Goal: Information Seeking & Learning: Learn about a topic

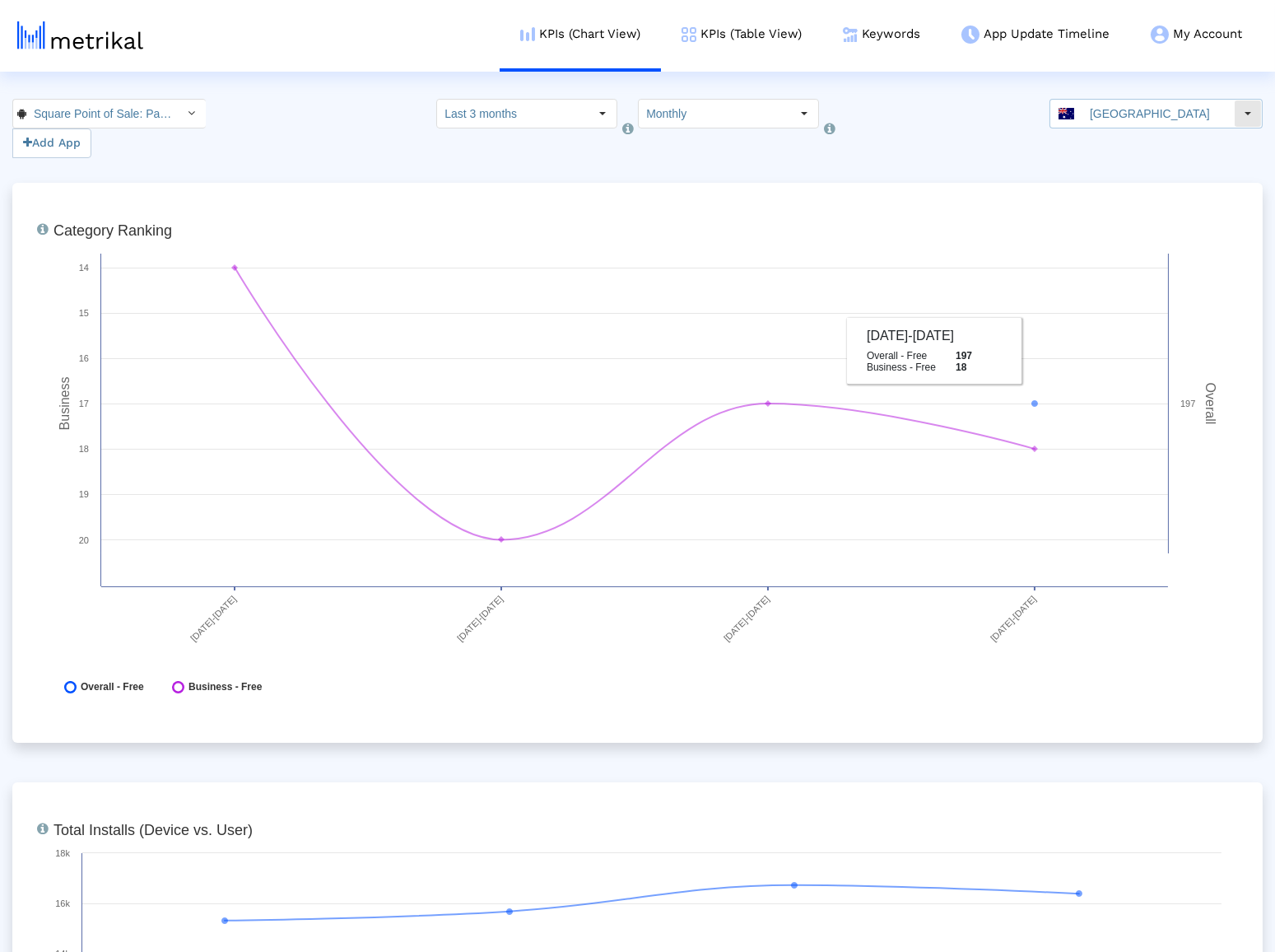
click at [1144, 114] on input "[GEOGRAPHIC_DATA]" at bounding box center [1158, 113] width 152 height 28
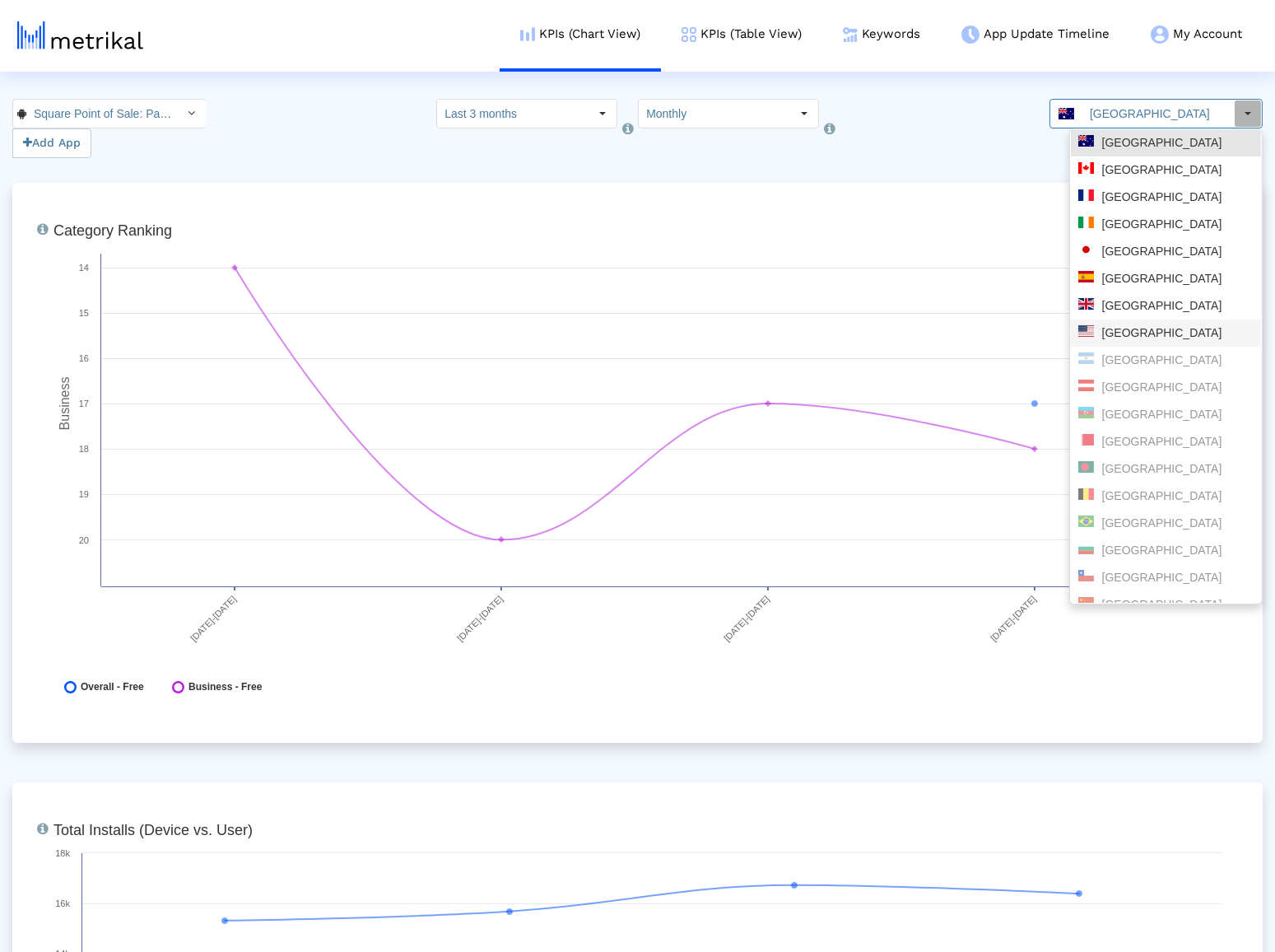
click at [1123, 322] on div "[GEOGRAPHIC_DATA]" at bounding box center [1166, 332] width 190 height 27
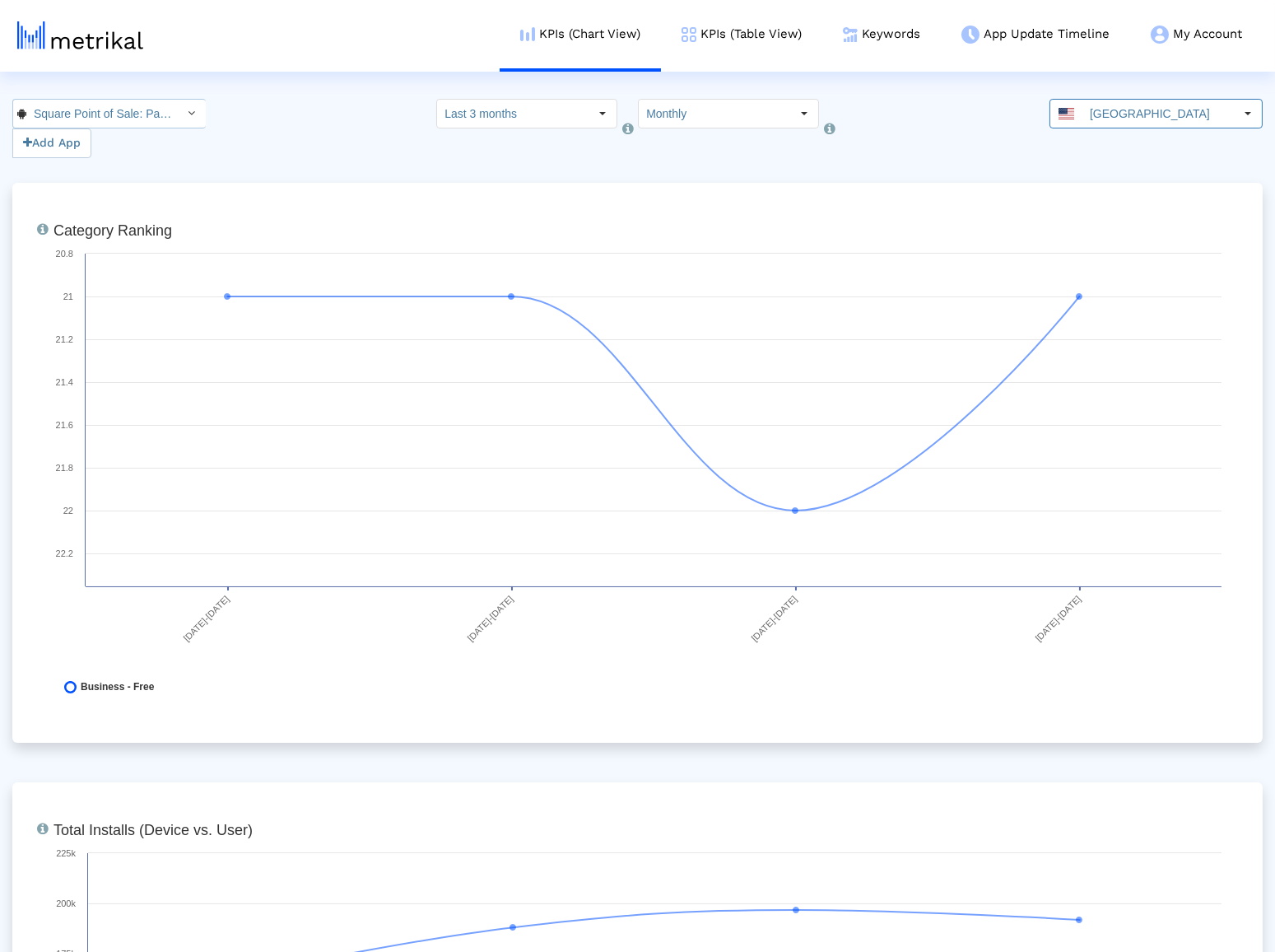
click at [114, 113] on input "Square Point of Sale: Payment < com.squareup >" at bounding box center [100, 113] width 148 height 28
click at [102, 141] on div "Square Point of Sale (POS) <335393788>" at bounding box center [100, 143] width 157 height 15
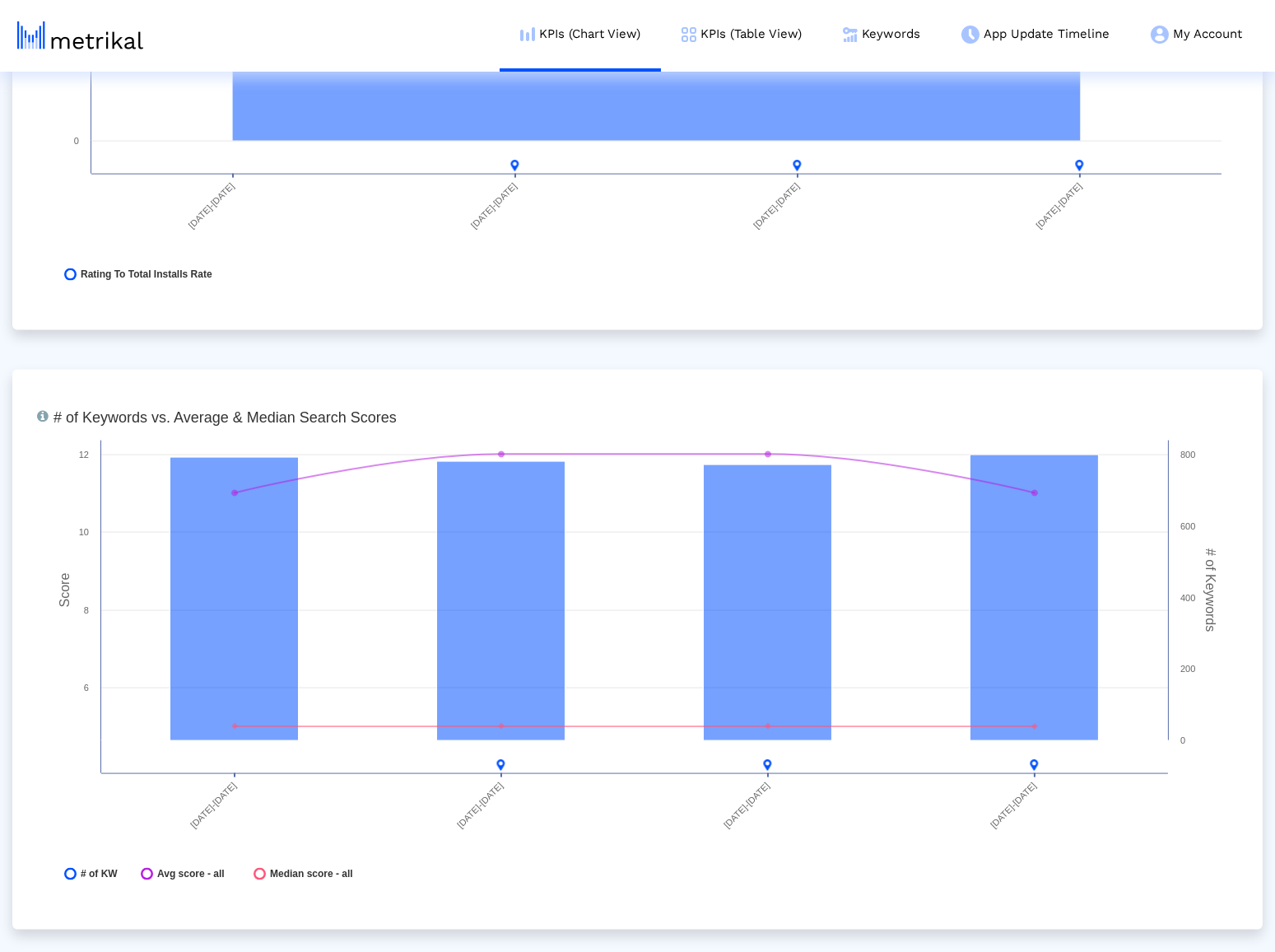
scroll to position [5113, 0]
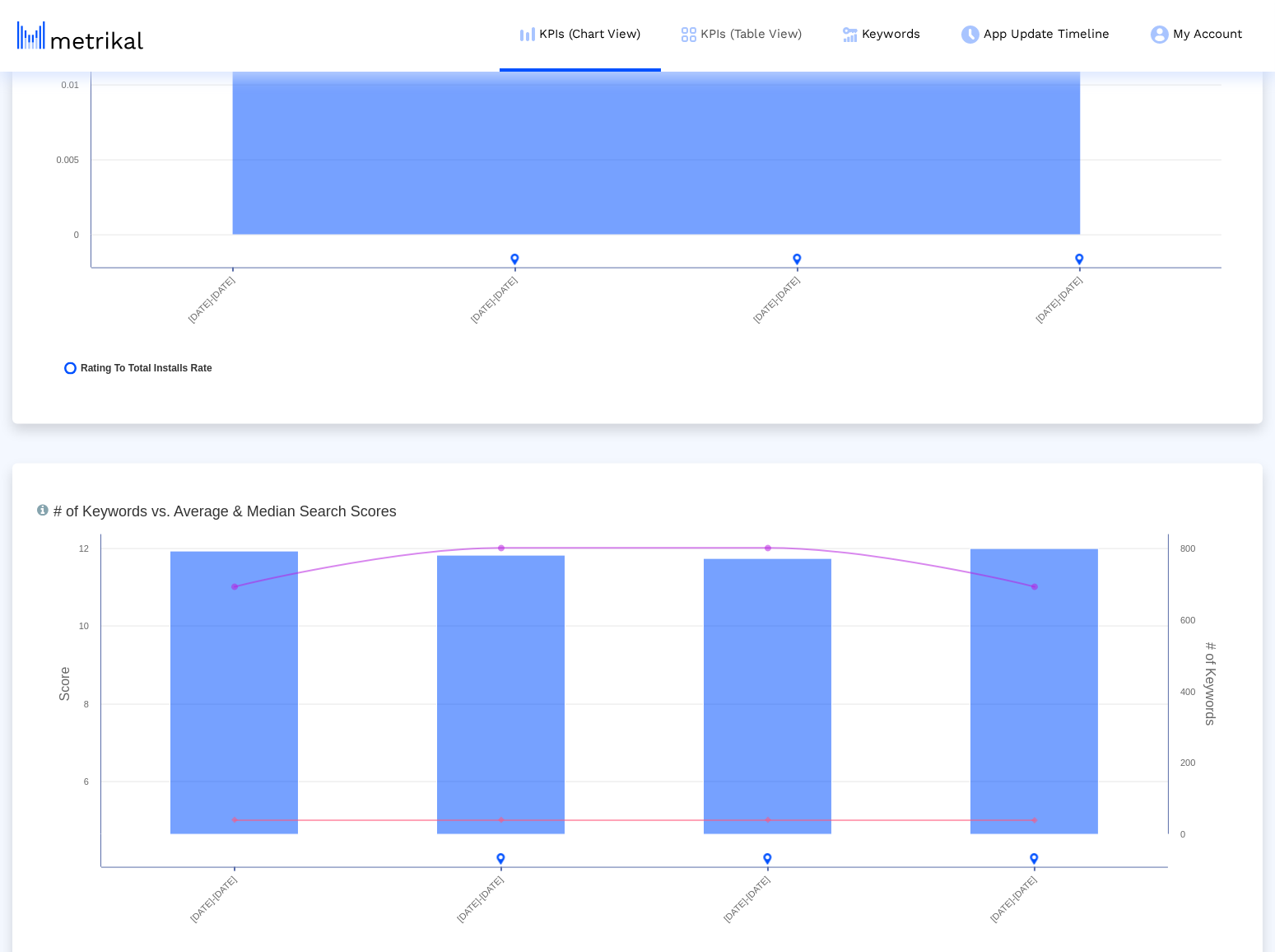
click at [730, 48] on link "KPIs (Table View)" at bounding box center [741, 34] width 161 height 69
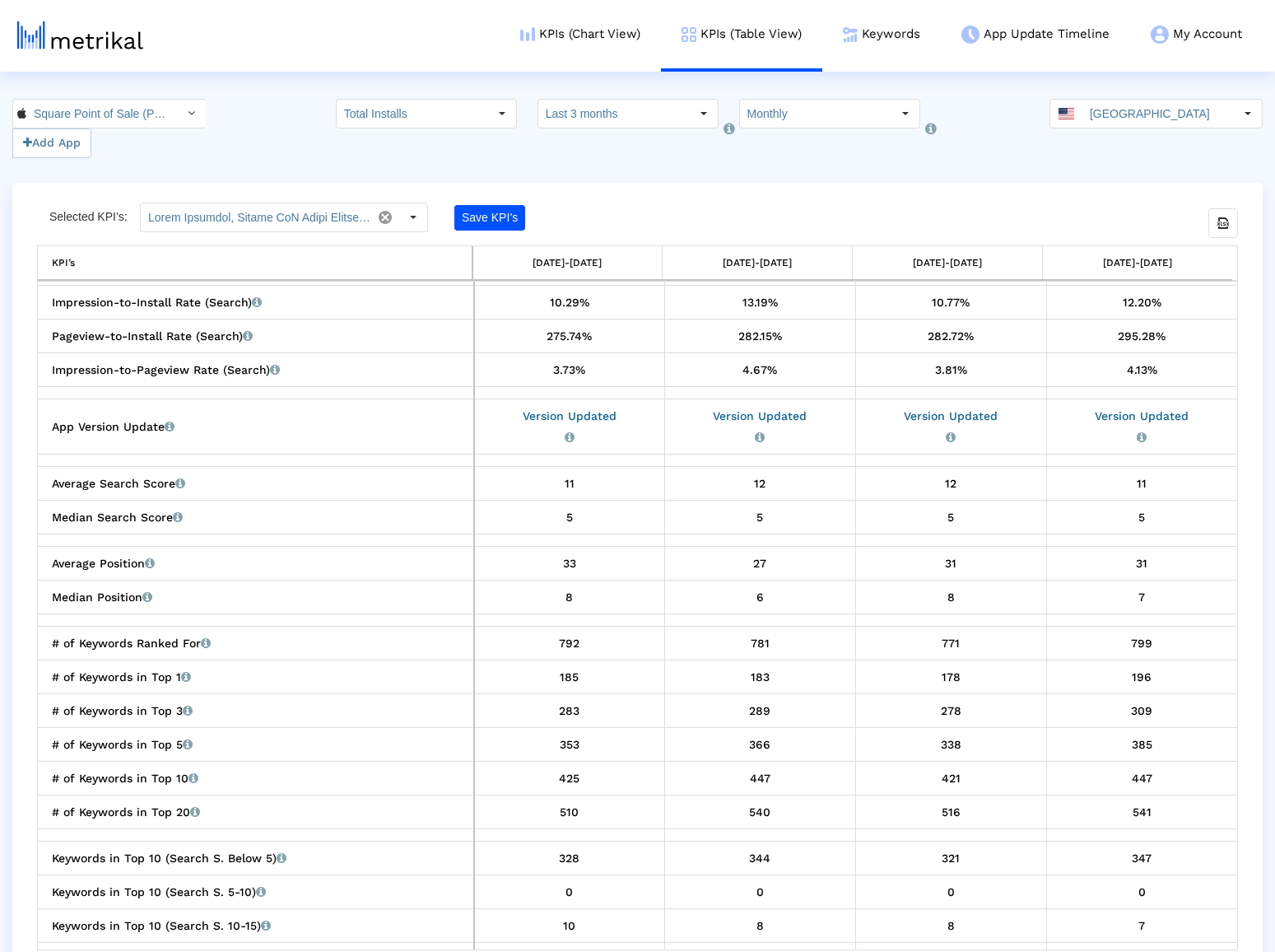
scroll to position [1802, 0]
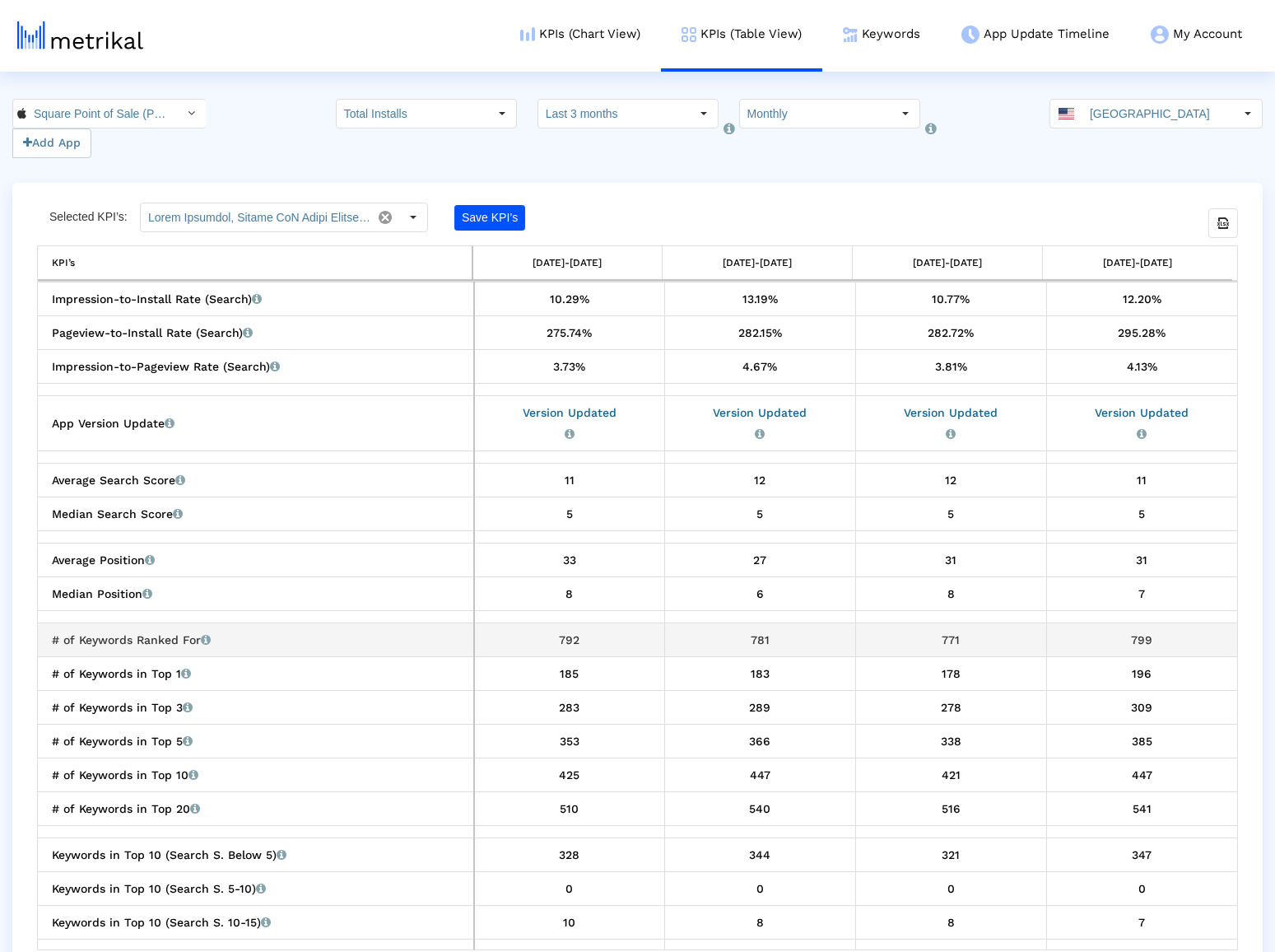
click at [941, 641] on div "771" at bounding box center [951, 640] width 179 height 21
copy div "771"
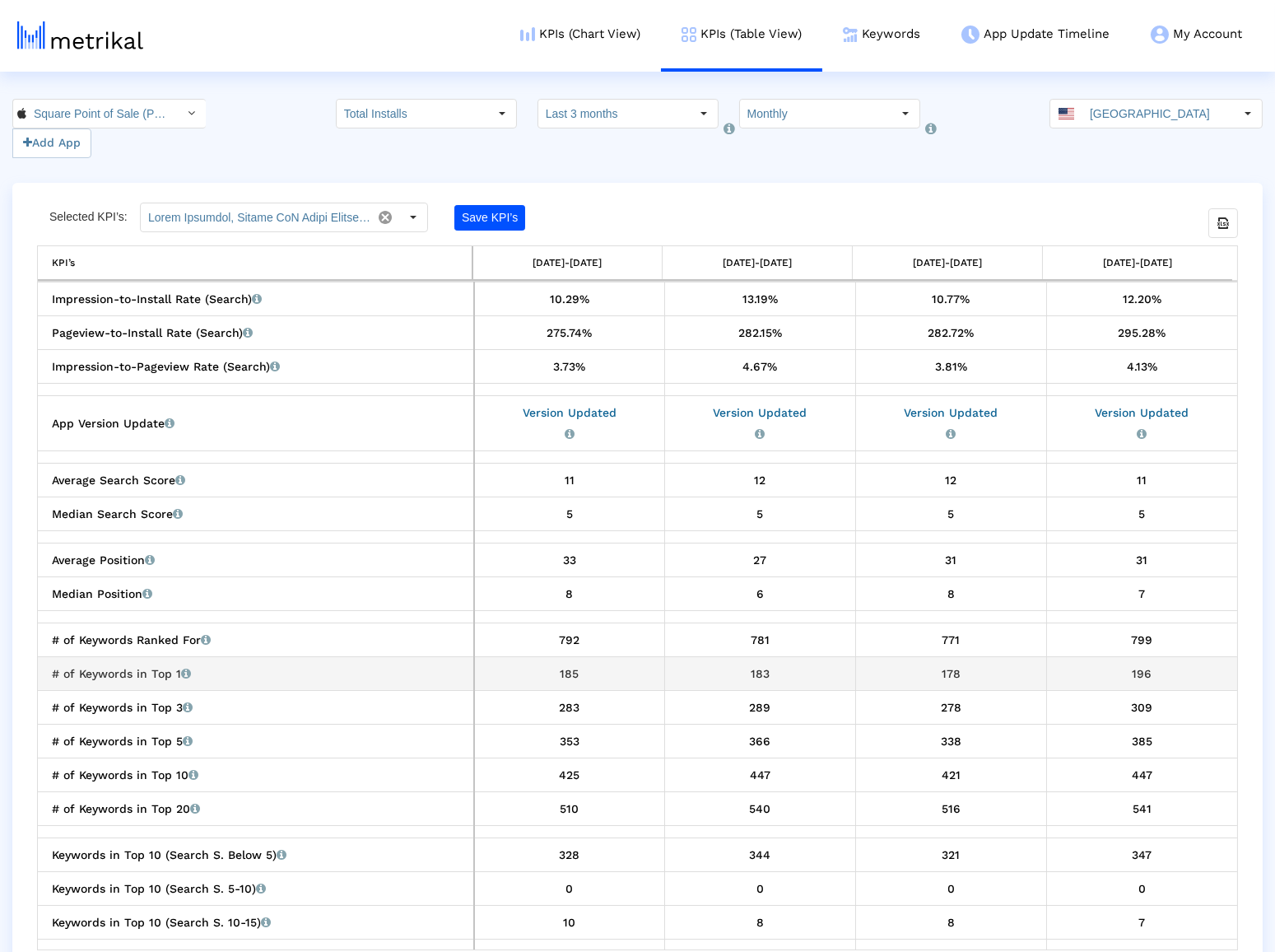
click at [946, 669] on div "178" at bounding box center [951, 674] width 179 height 21
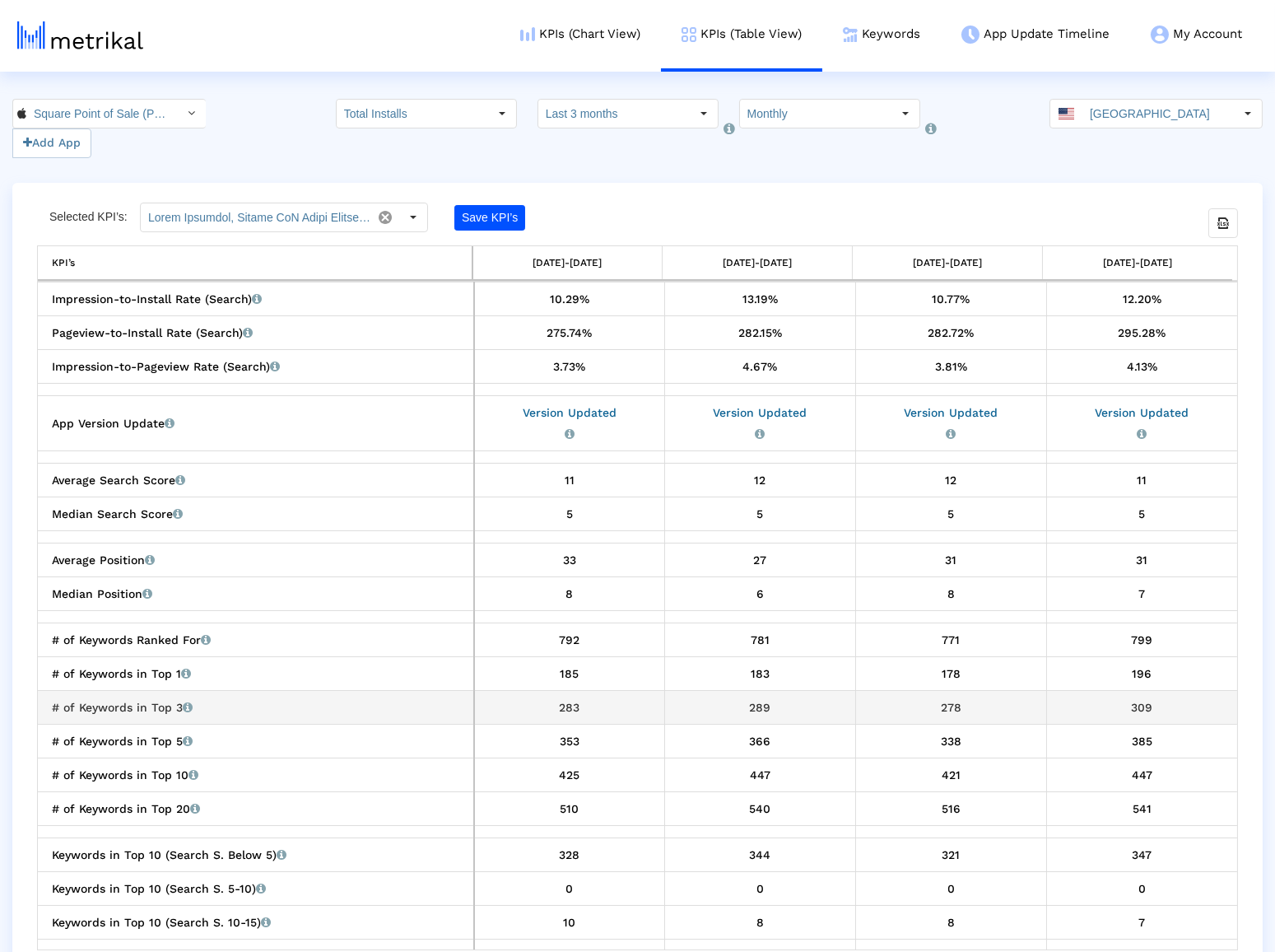
click at [946, 706] on div "278" at bounding box center [951, 707] width 179 height 21
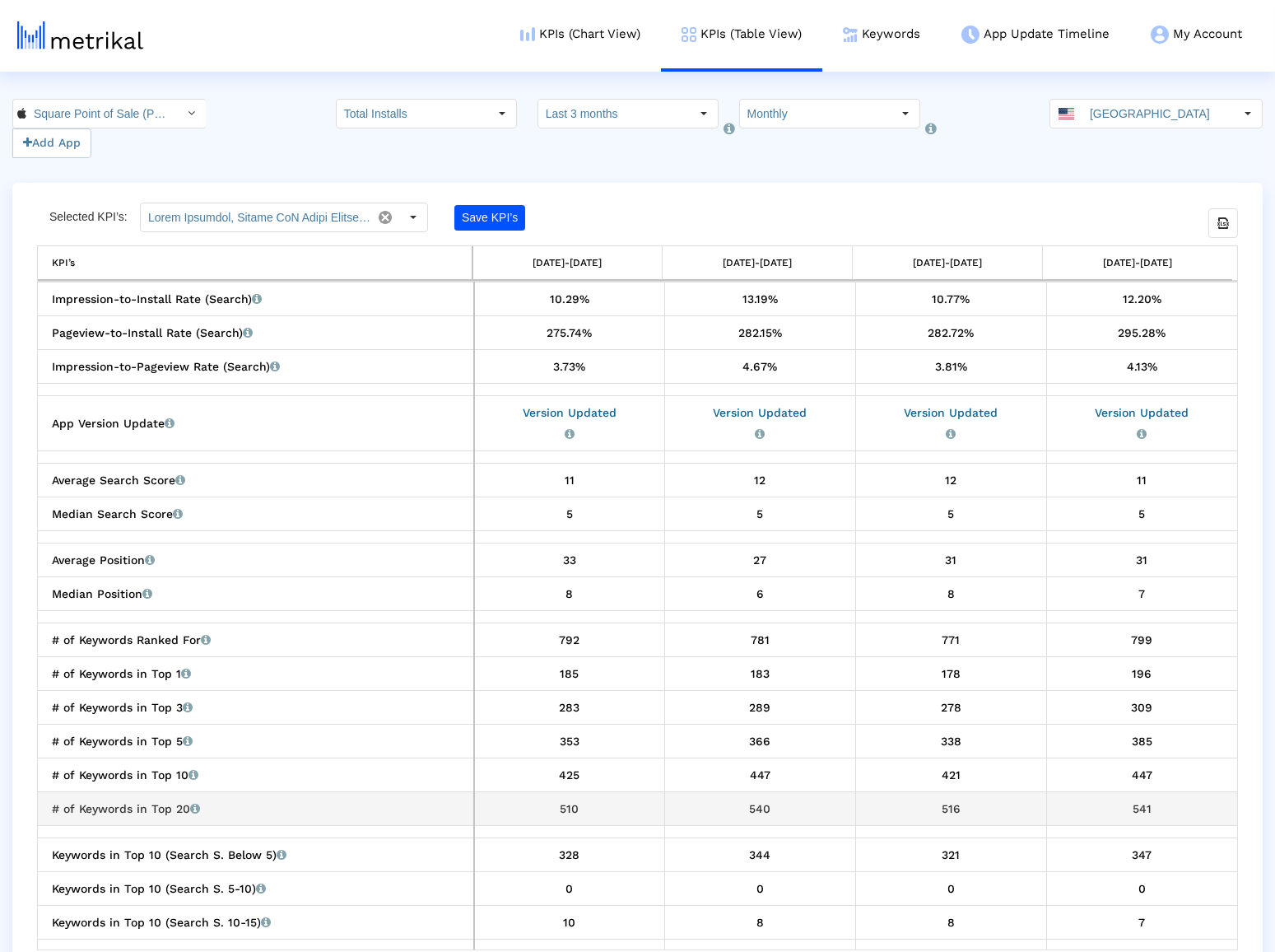
click at [952, 800] on div "516" at bounding box center [951, 808] width 179 height 21
copy div "516"
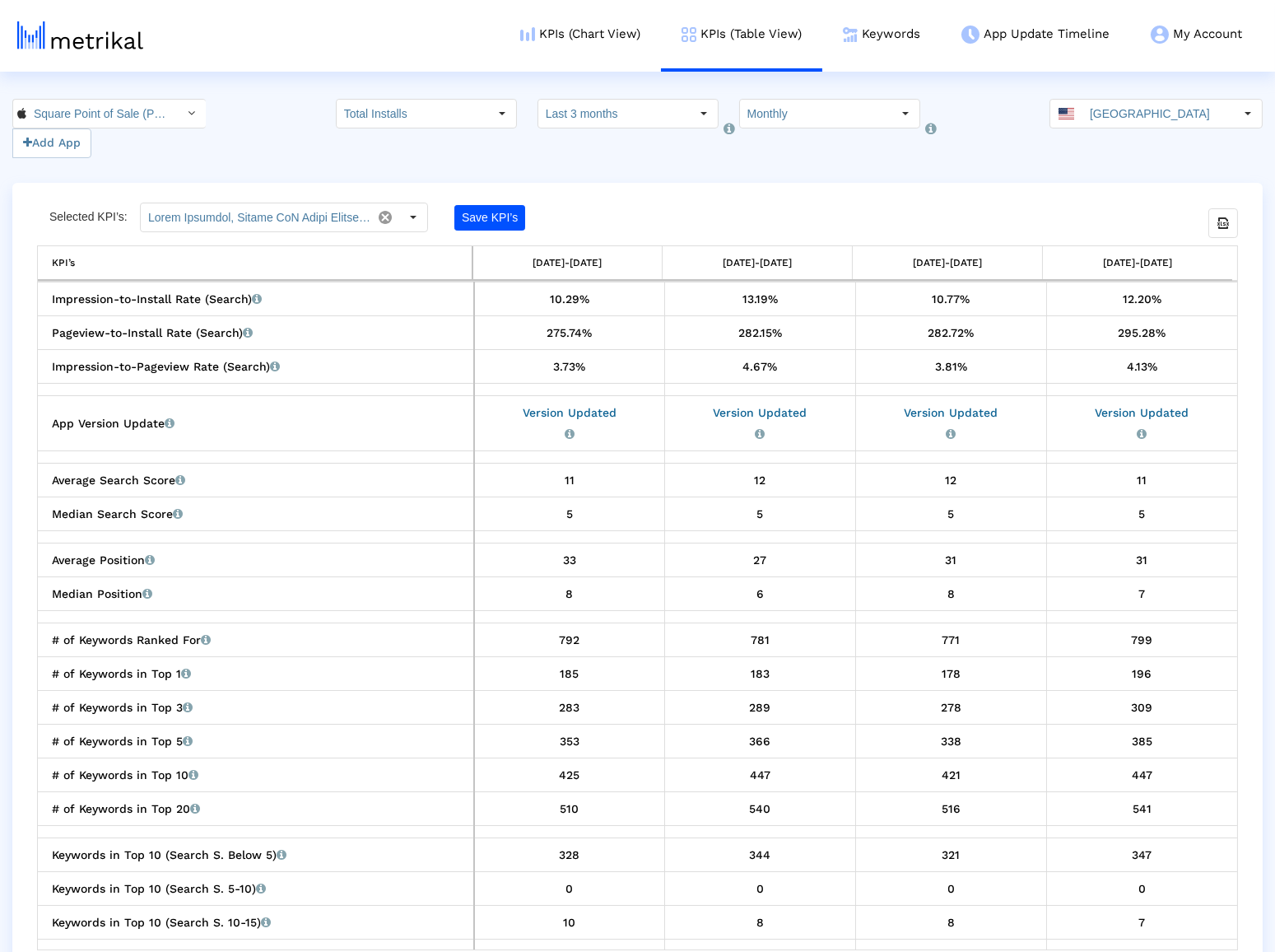
click at [1135, 804] on div "541" at bounding box center [1142, 808] width 179 height 21
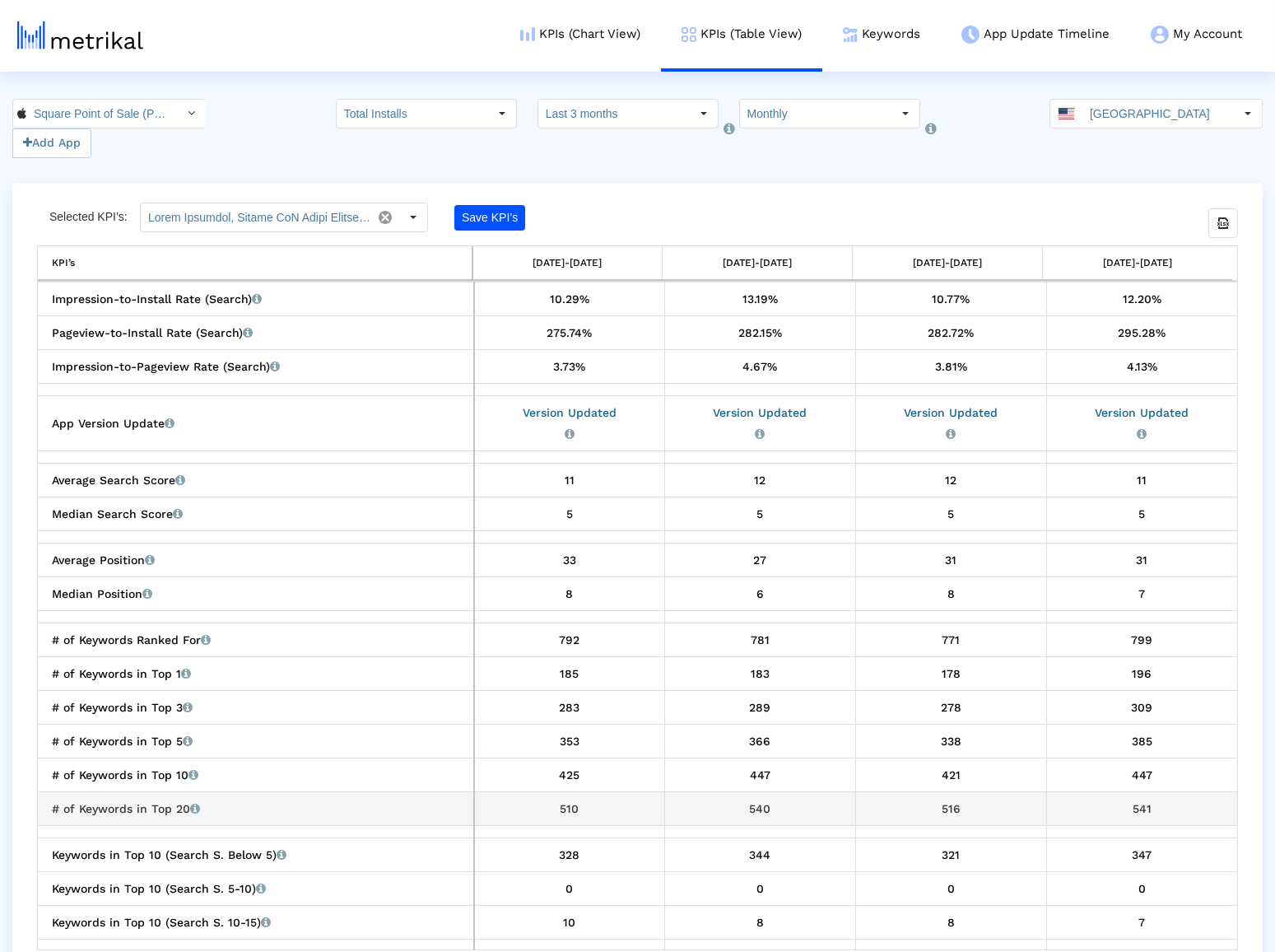
copy div "541"
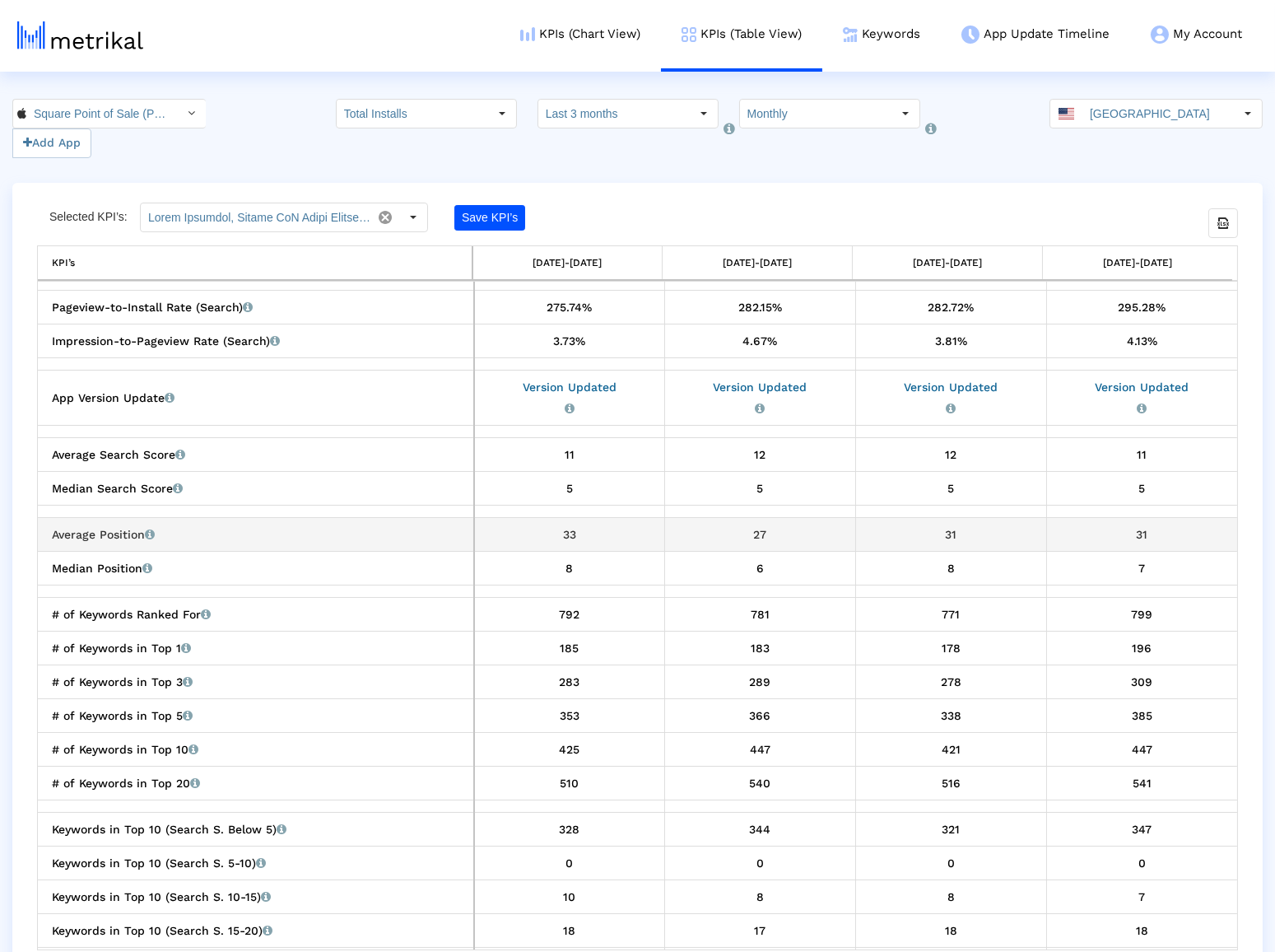
scroll to position [1828, 0]
click at [885, 50] on link "Keywords" at bounding box center [882, 34] width 119 height 69
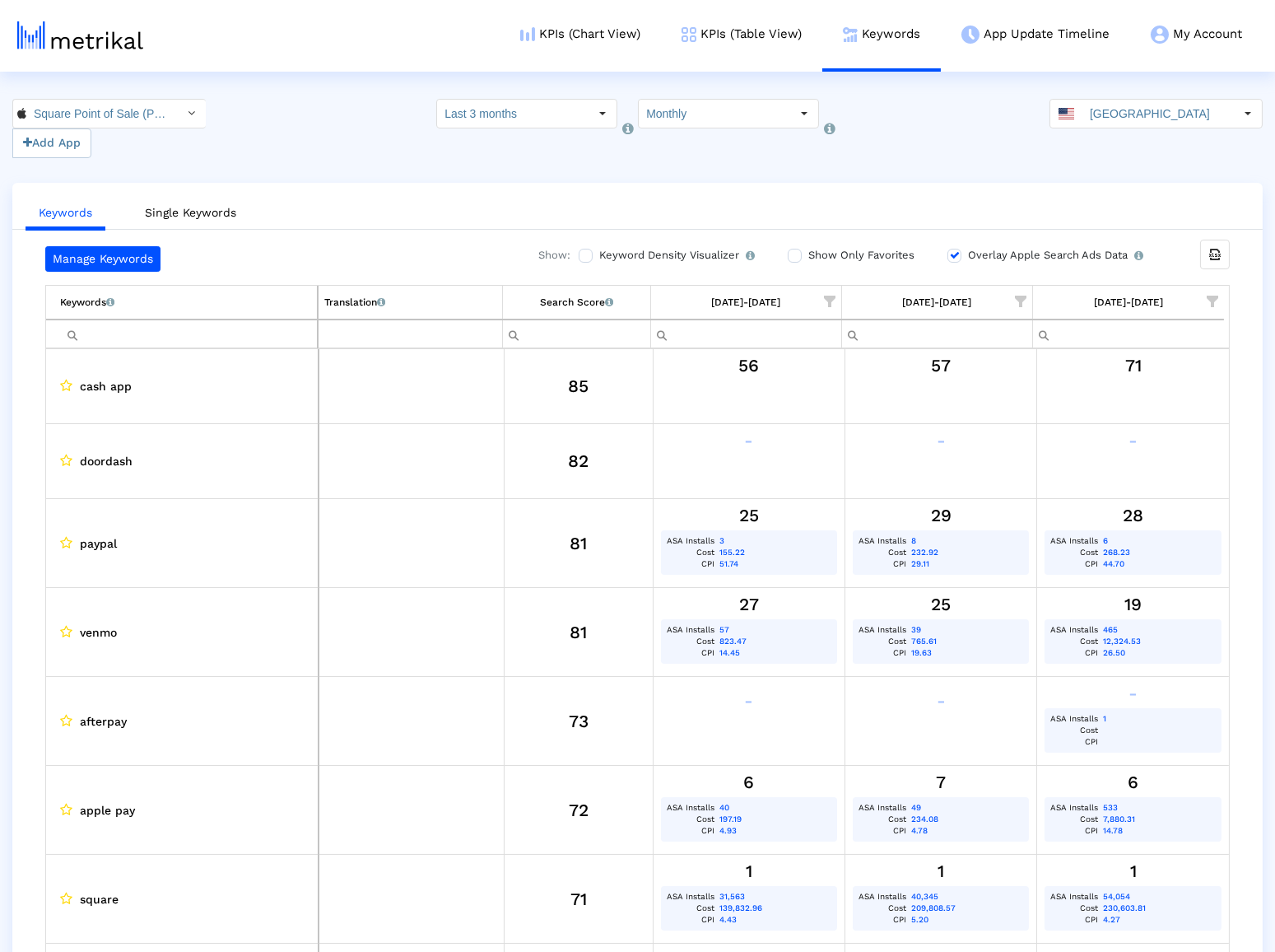
click at [1022, 301] on span "Show filter options for column '08/01/25-08/31/25'" at bounding box center [1021, 302] width 12 height 12
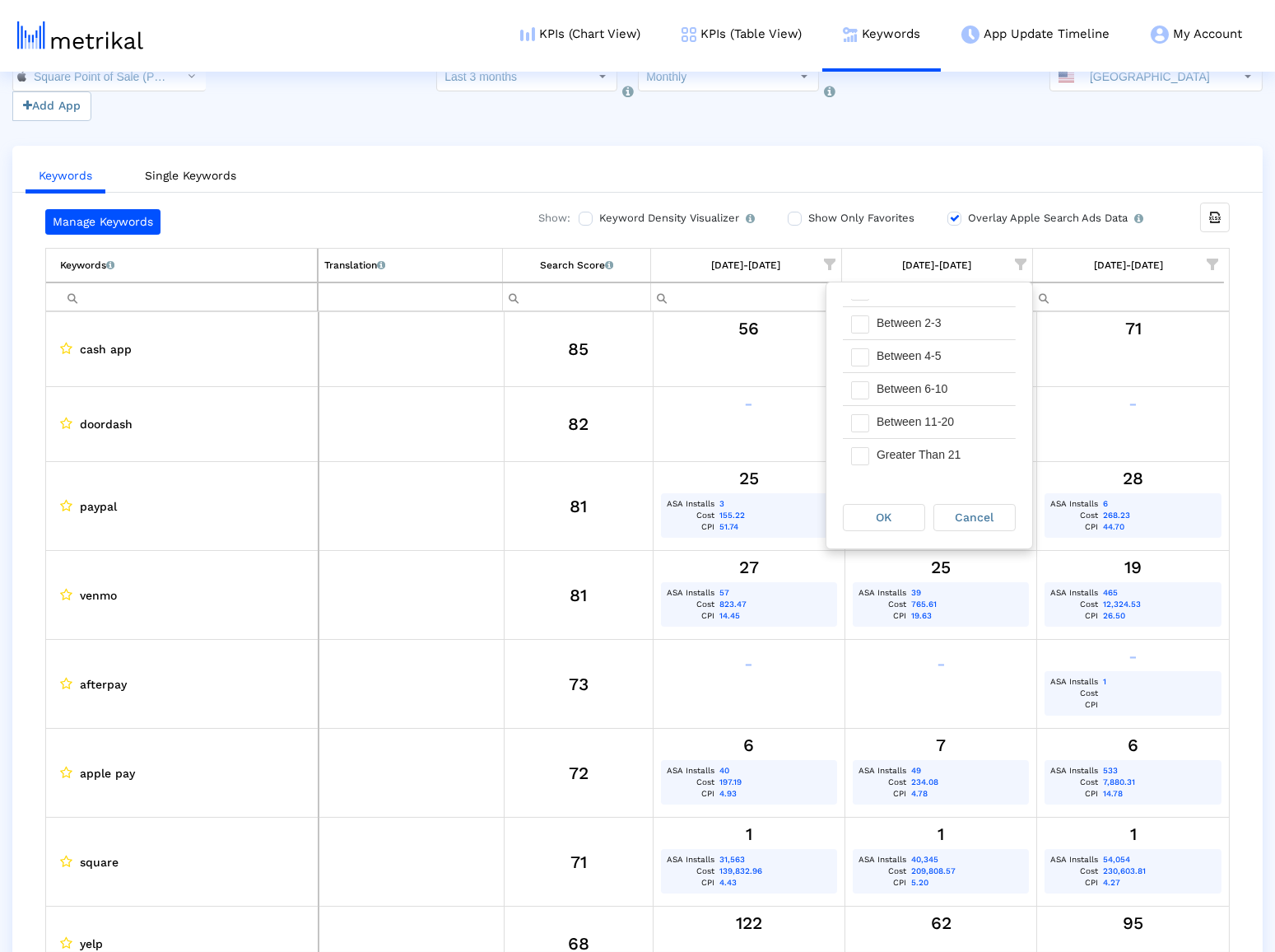
scroll to position [54, 0]
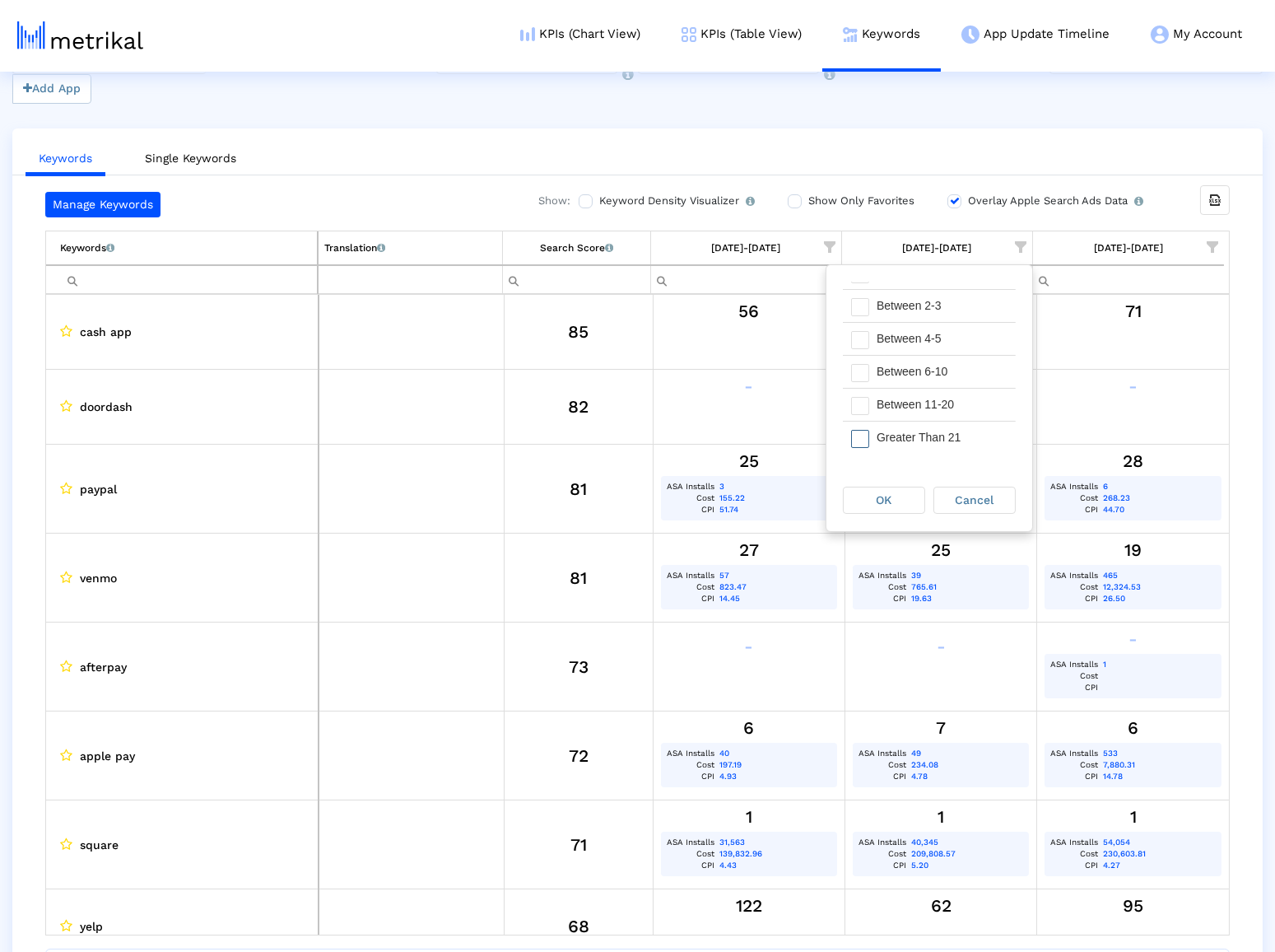
click at [868, 435] on span "Filter options" at bounding box center [860, 439] width 18 height 18
click at [886, 489] on div "OK" at bounding box center [884, 500] width 80 height 25
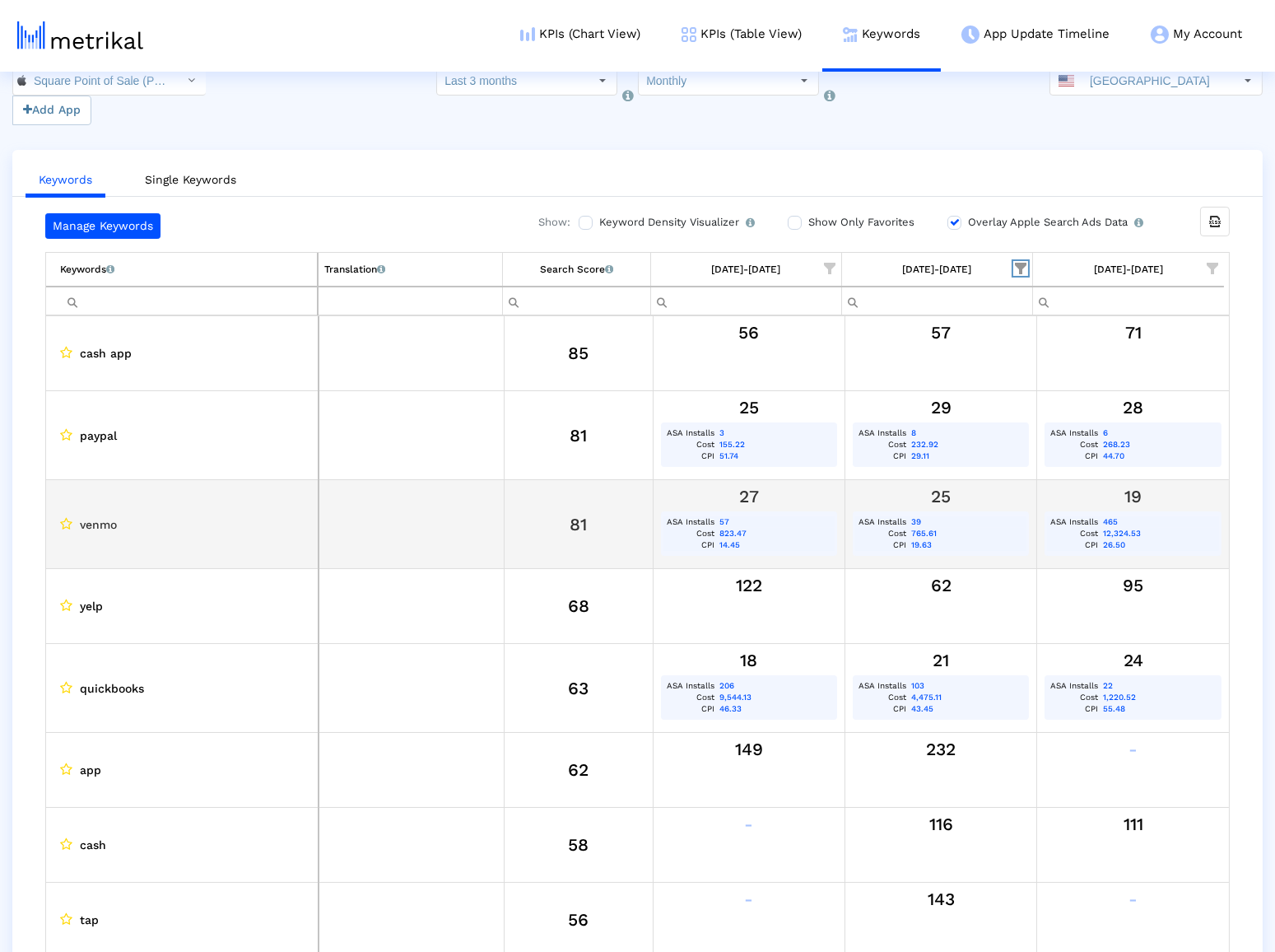
scroll to position [29, 0]
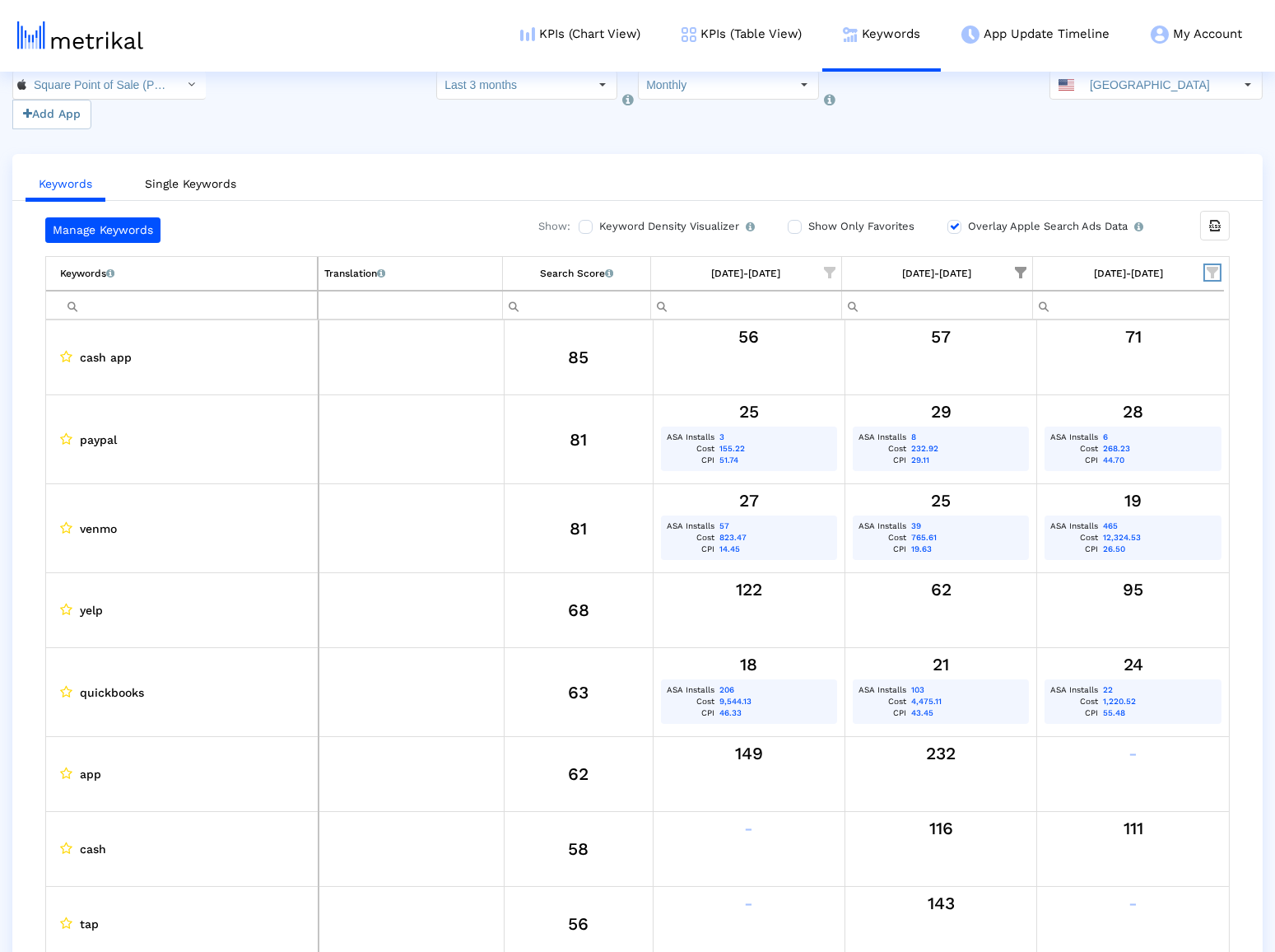
click at [1209, 268] on span "Show filter options for column '09/01/25-09/30/25'" at bounding box center [1213, 273] width 12 height 12
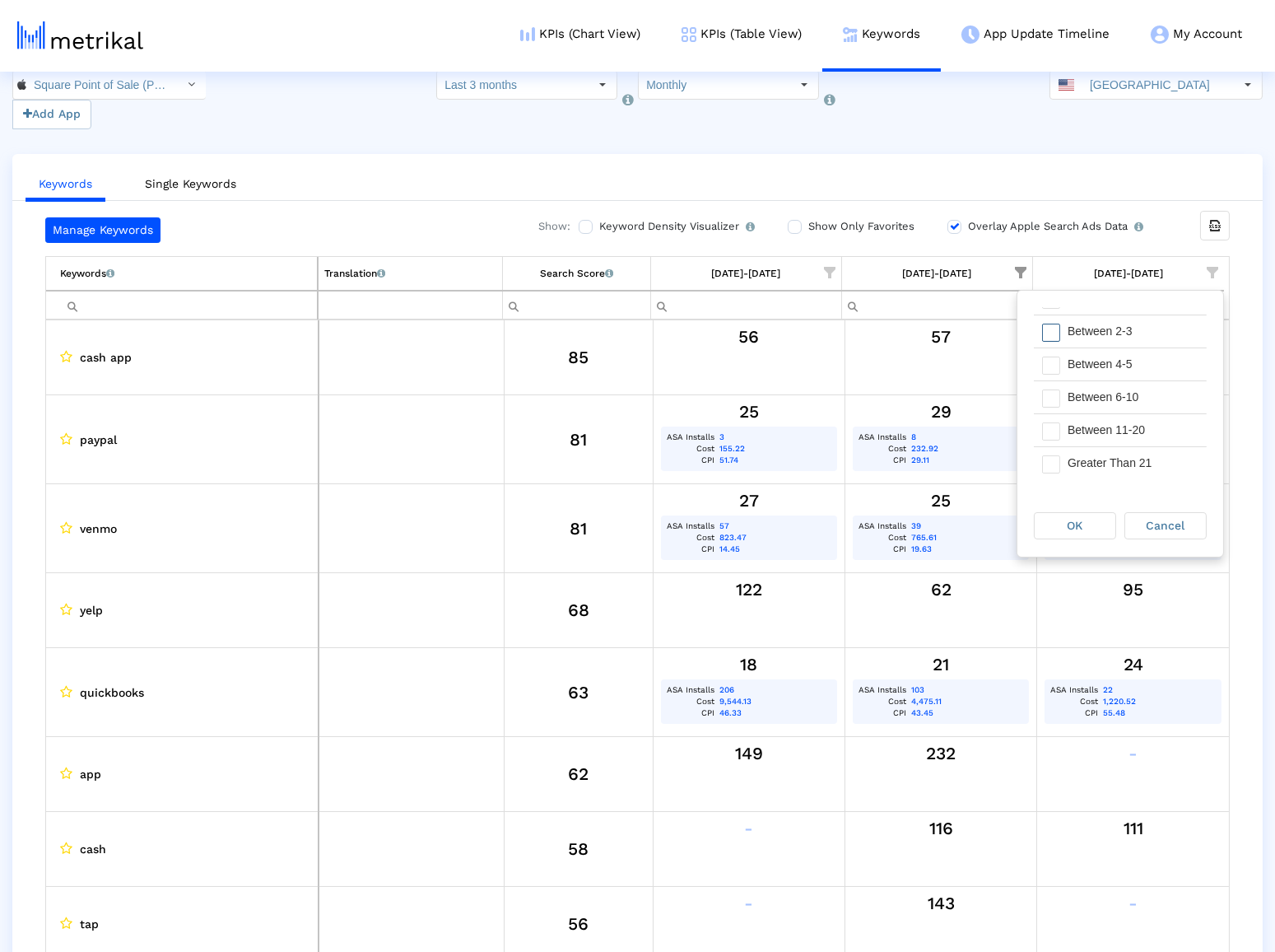
scroll to position [89, 0]
click at [1095, 428] on div "Between 11-20" at bounding box center [1133, 432] width 147 height 32
click at [1098, 401] on div "Between 6-10" at bounding box center [1133, 399] width 147 height 32
click at [1096, 373] on div "Between 4-5" at bounding box center [1133, 366] width 147 height 32
click at [1092, 341] on div "Between 2-3" at bounding box center [1133, 333] width 147 height 32
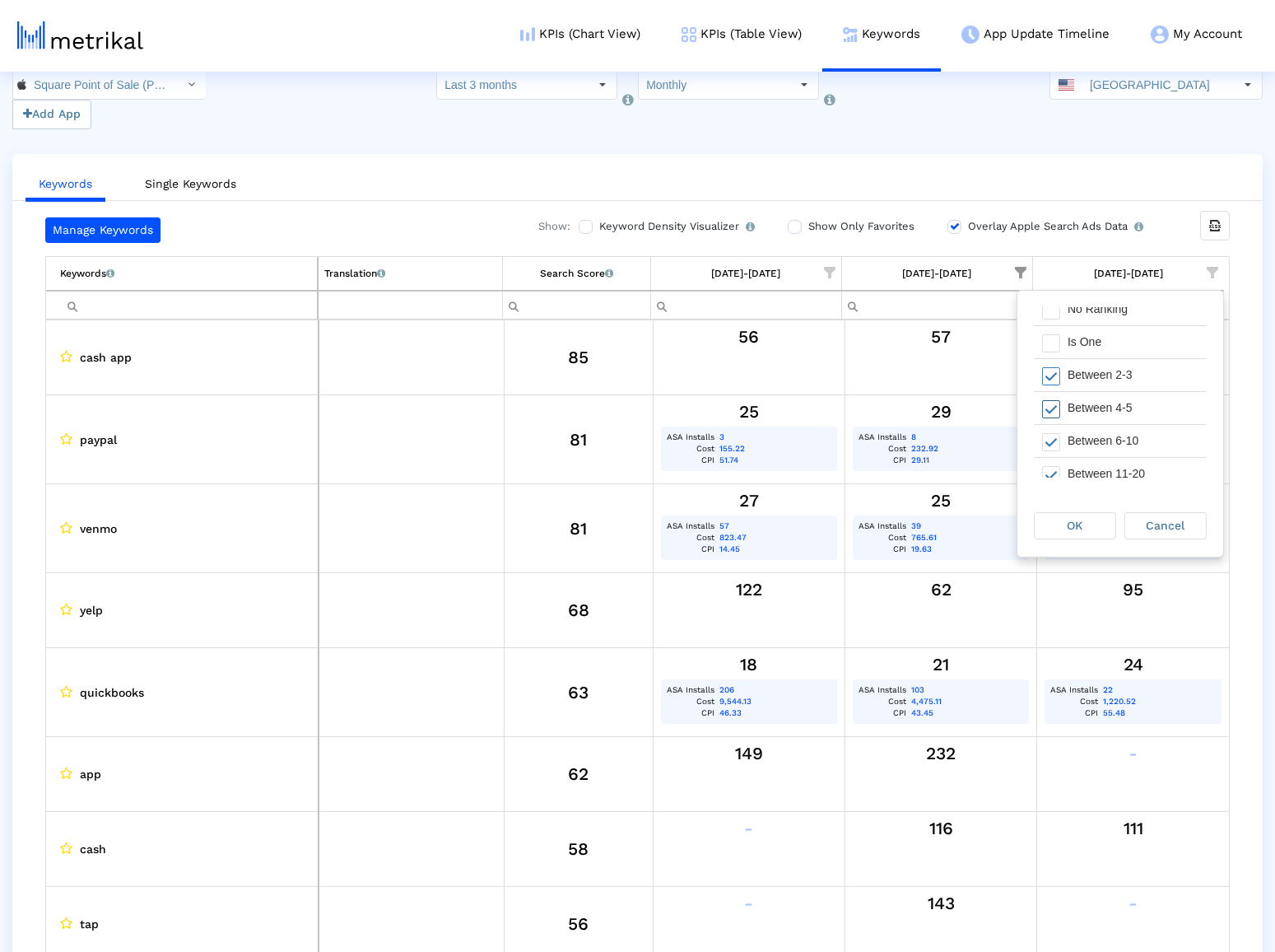
scroll to position [30, 0]
click at [1086, 369] on div "Is One" at bounding box center [1133, 360] width 147 height 32
click at [1061, 525] on div "OK" at bounding box center [1075, 526] width 80 height 25
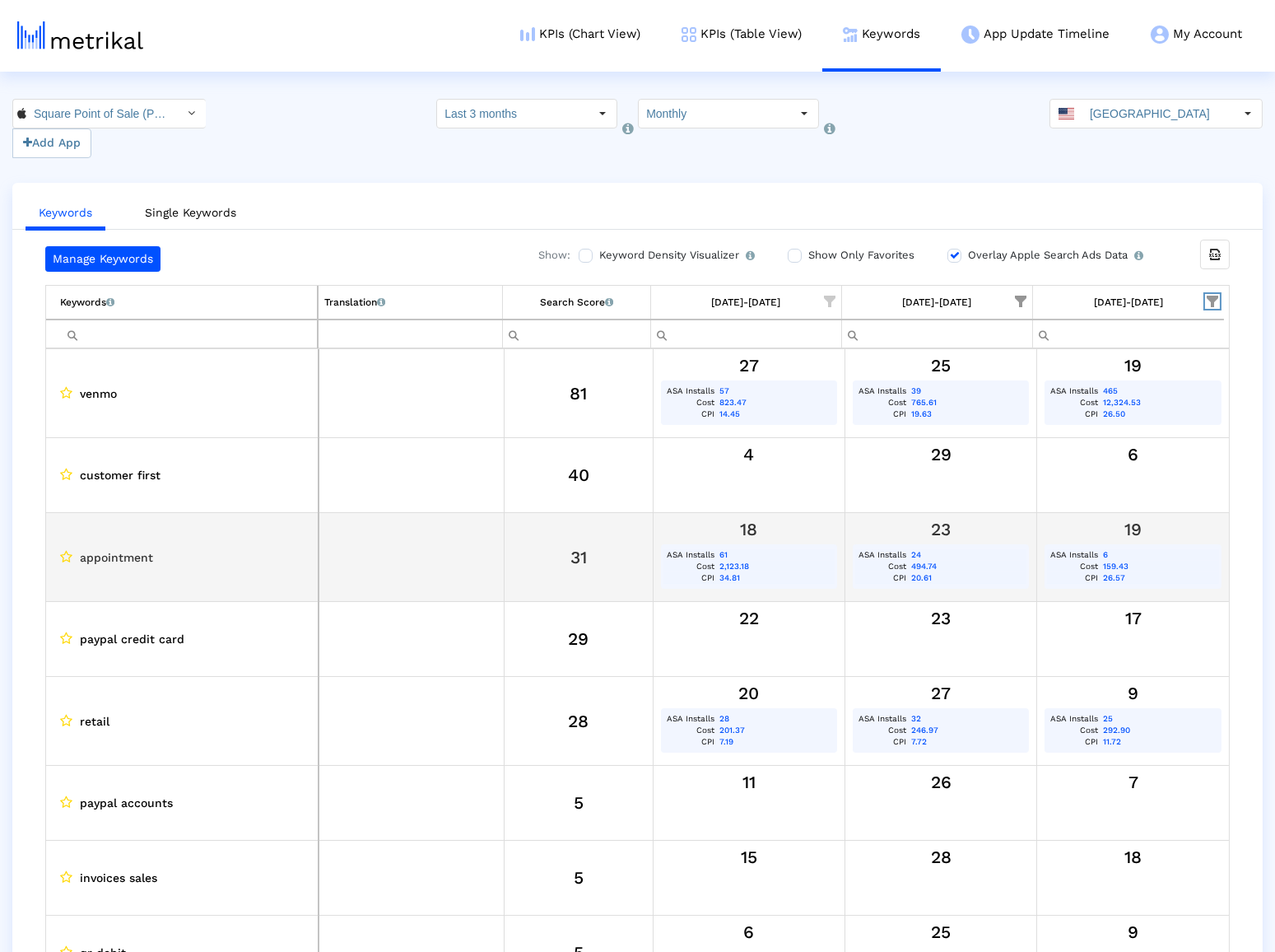
scroll to position [0, 0]
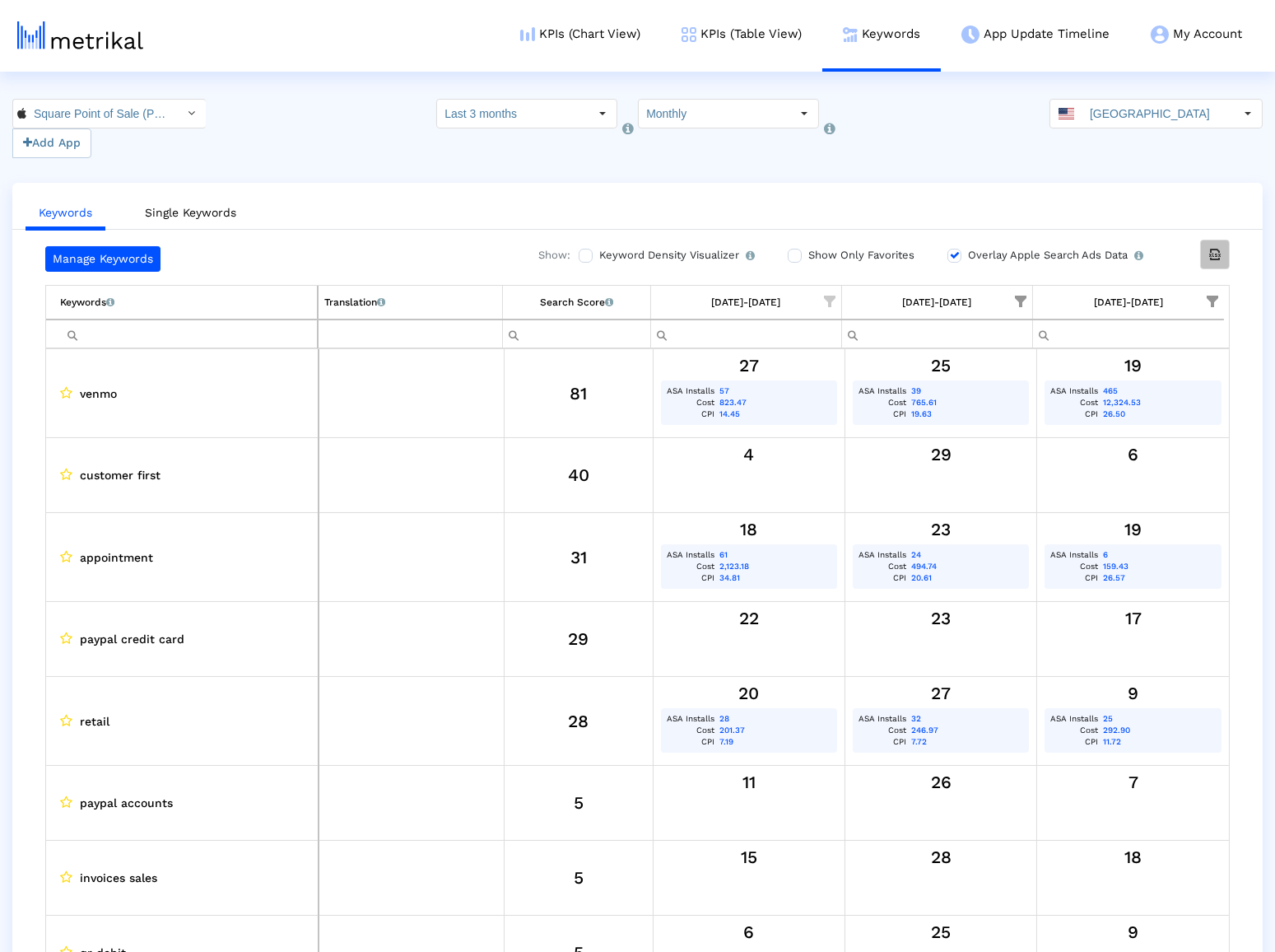
click at [1213, 252] on icon "Export all data" at bounding box center [1214, 254] width 14 height 14
click at [218, 211] on link "Single Keywords" at bounding box center [190, 213] width 118 height 31
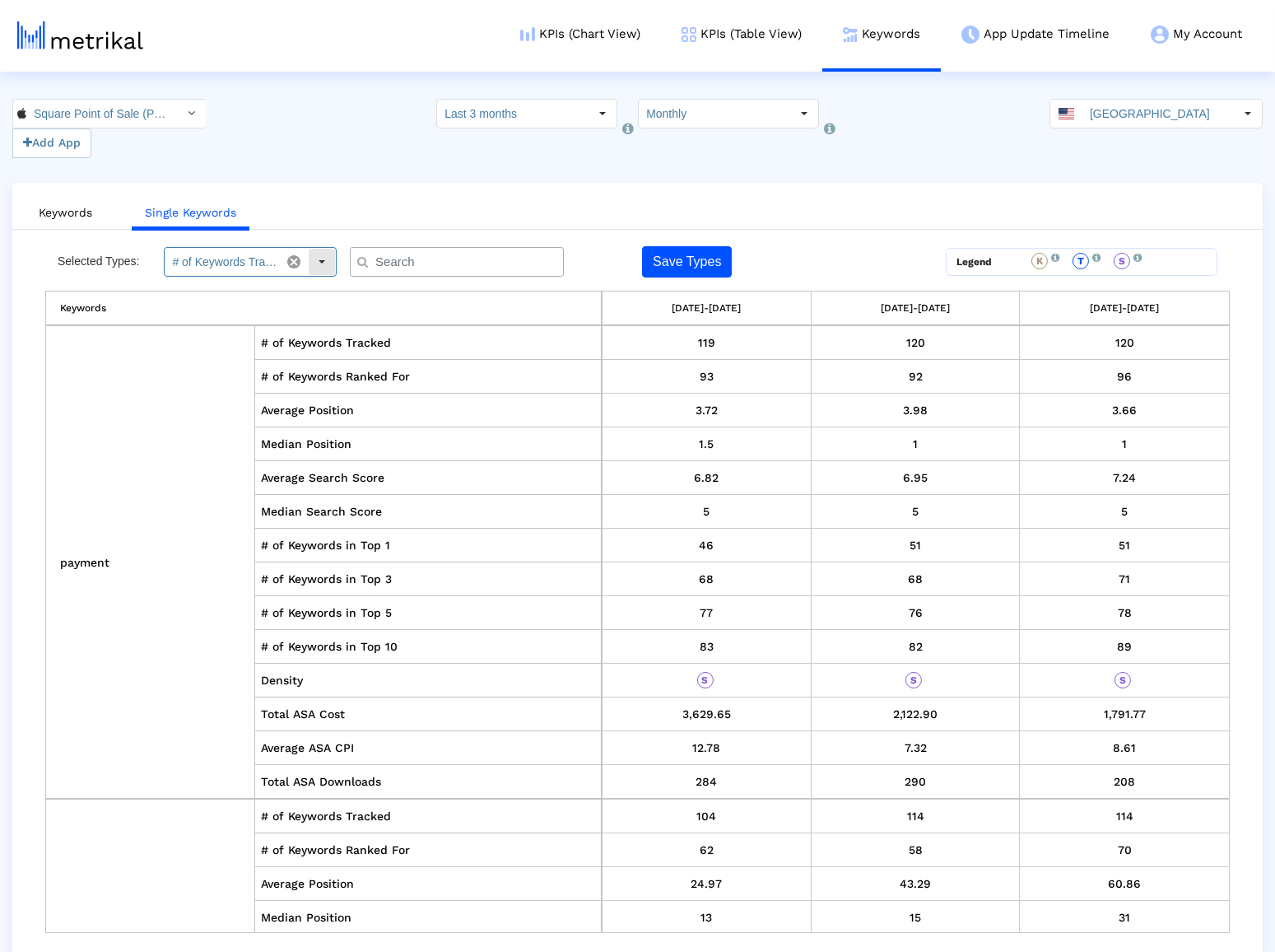
click at [259, 263] on input "# of Keywords Tracked, # of Keywords Ranked For, Average Position, Median Posit…" at bounding box center [221, 261] width 115 height 28
click at [503, 208] on ul "Keywords Single Keywords" at bounding box center [638, 211] width 1251 height 39
click at [221, 269] on input "# of Keywords Tracked, # of Keywords Ranked For, Average Position, Median Posit…" at bounding box center [221, 261] width 115 height 28
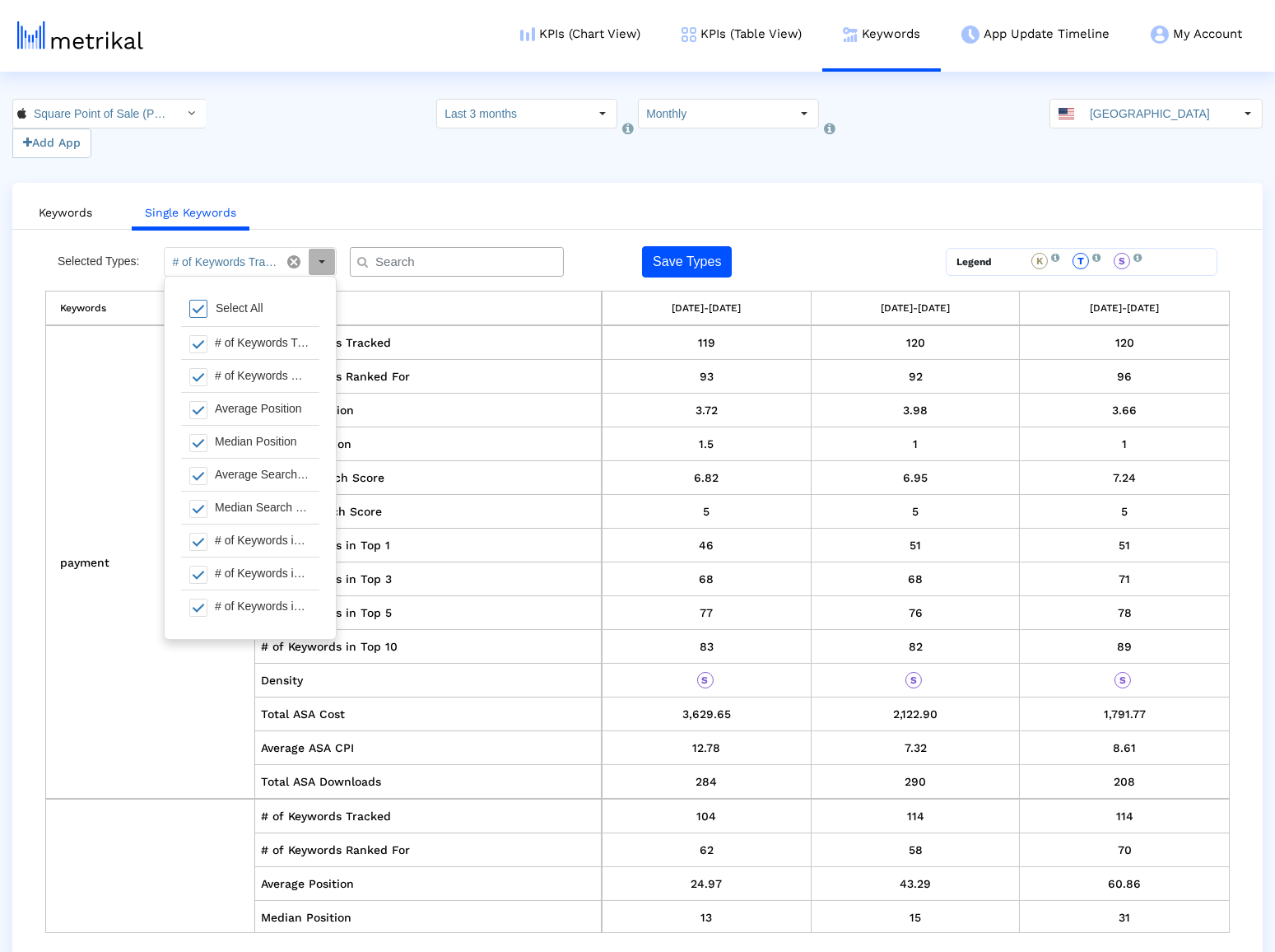
click at [215, 312] on div "Select All" at bounding box center [240, 308] width 64 height 14
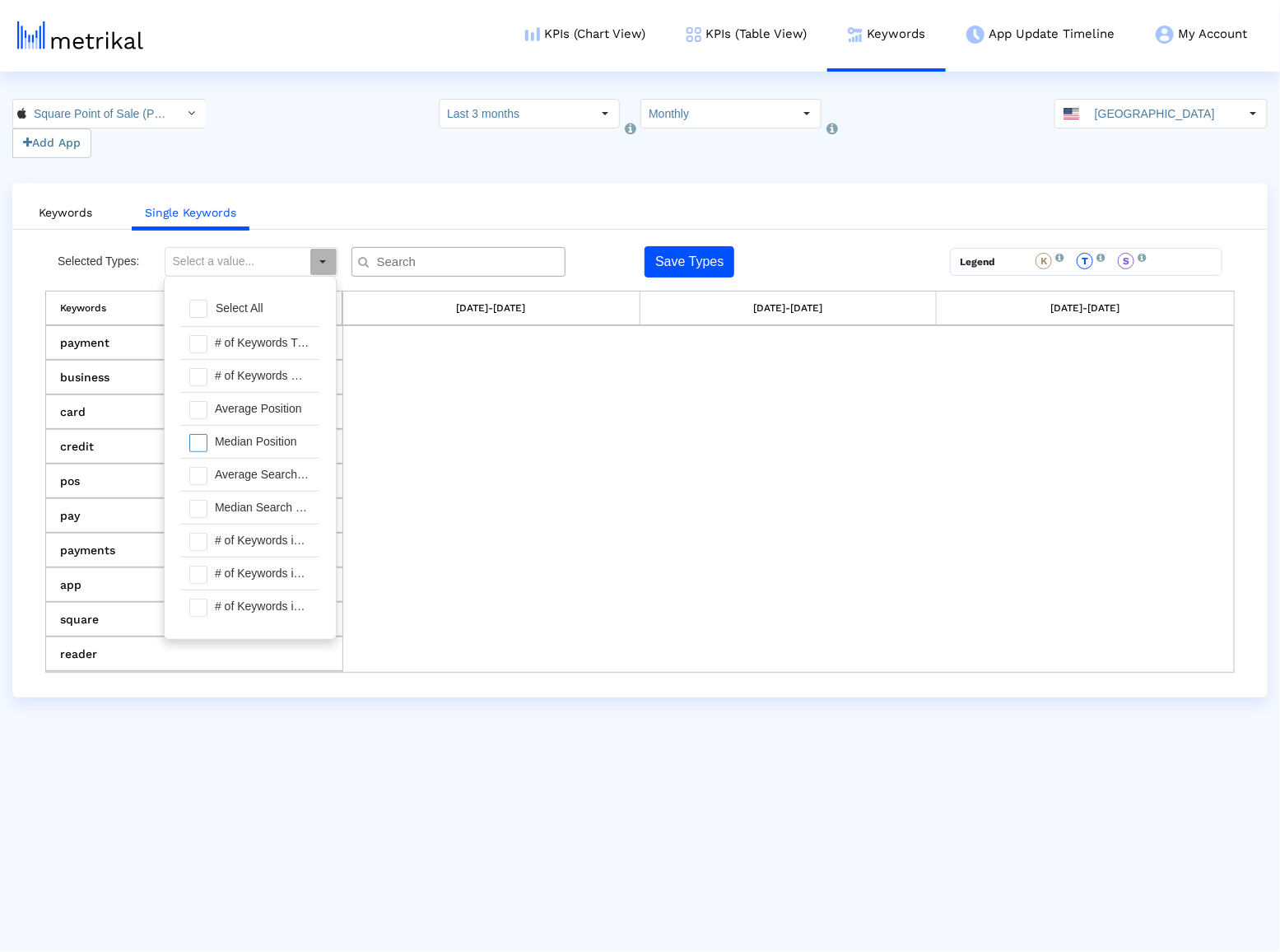
click at [249, 441] on div "Median Position" at bounding box center [263, 441] width 113 height 32
type input "Median Position"
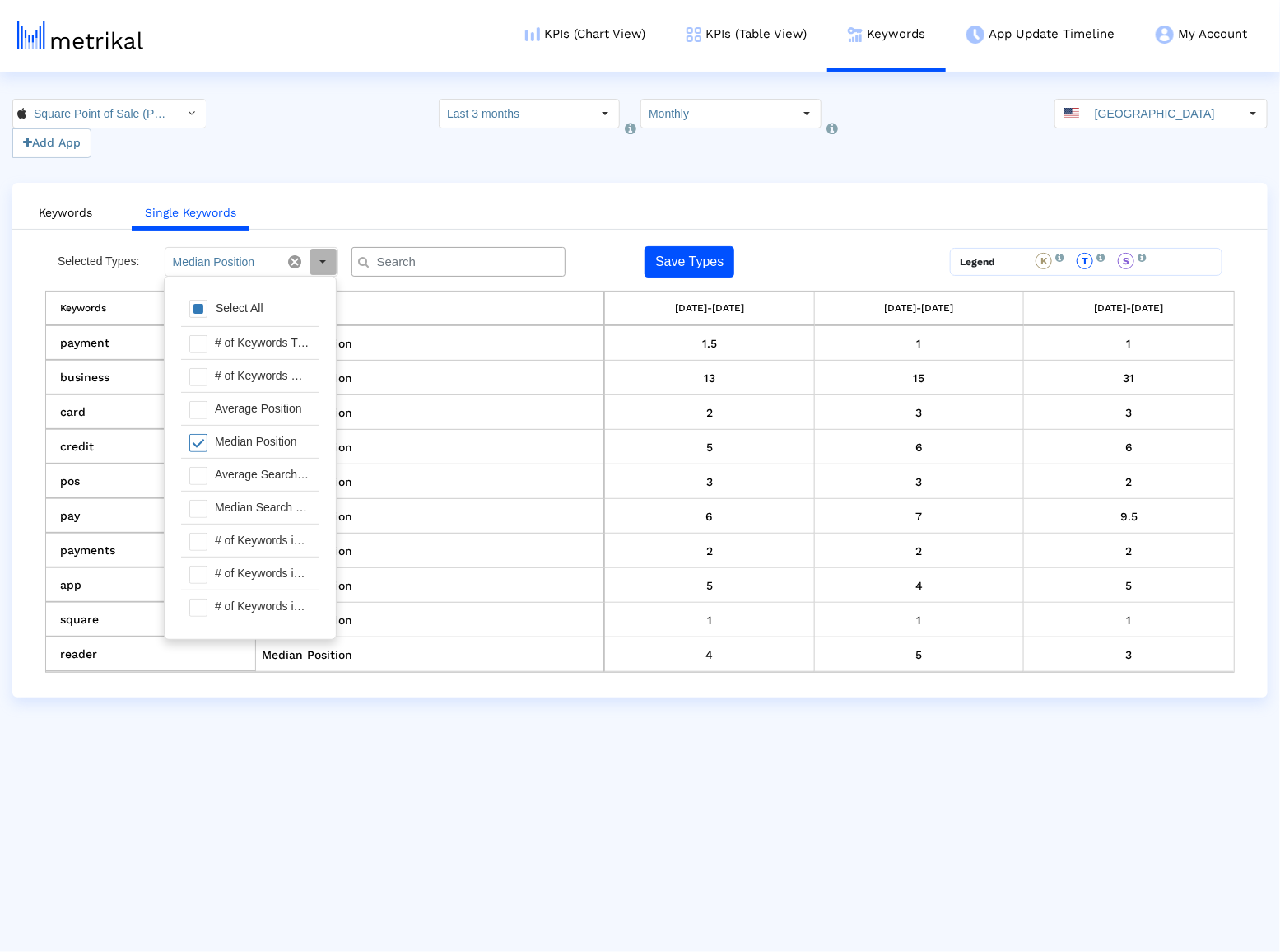
click at [249, 441] on div "Median Position" at bounding box center [263, 441] width 113 height 32
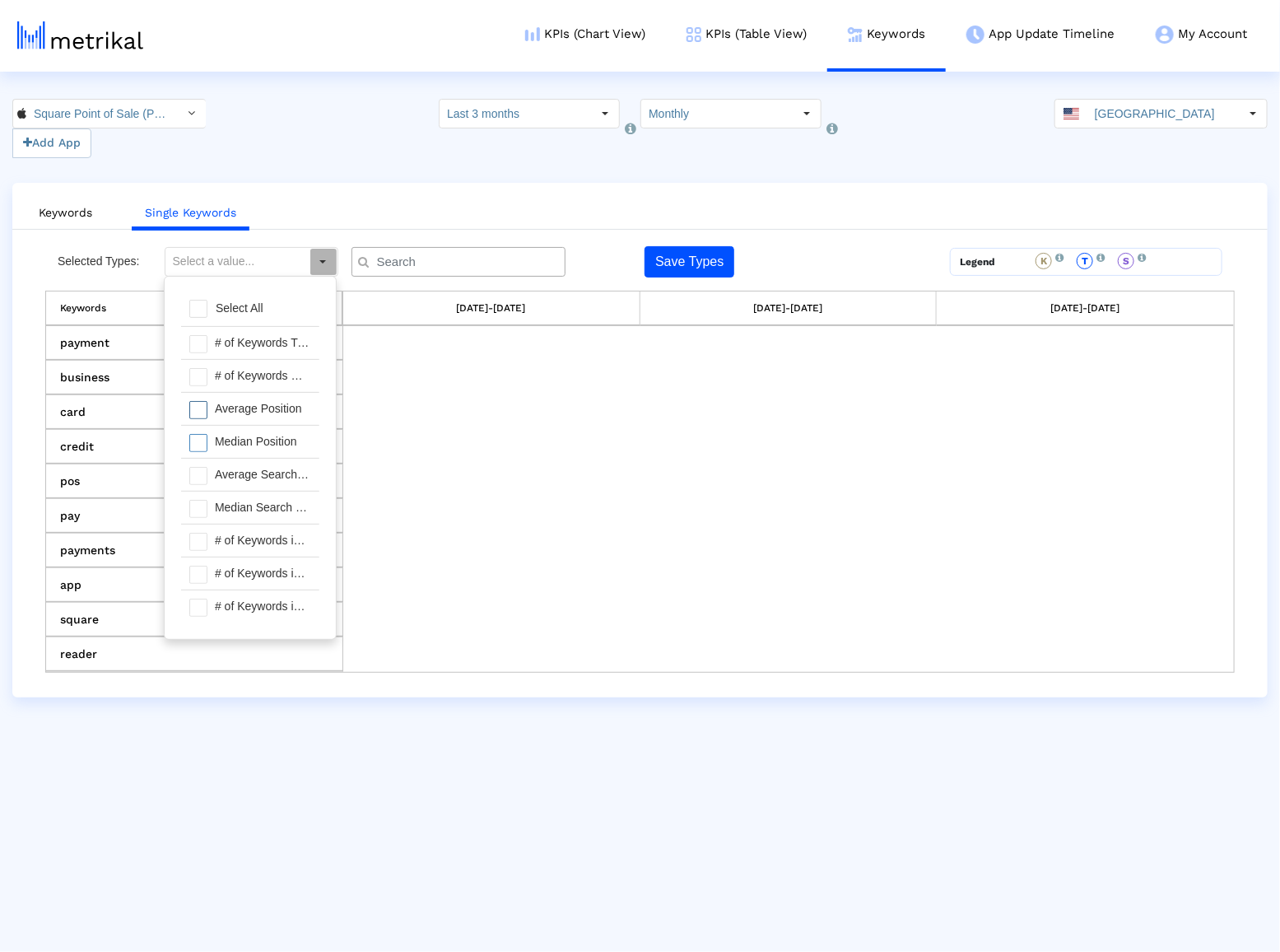
click at [252, 417] on div "Average Position" at bounding box center [263, 408] width 113 height 32
type input "Average Position"
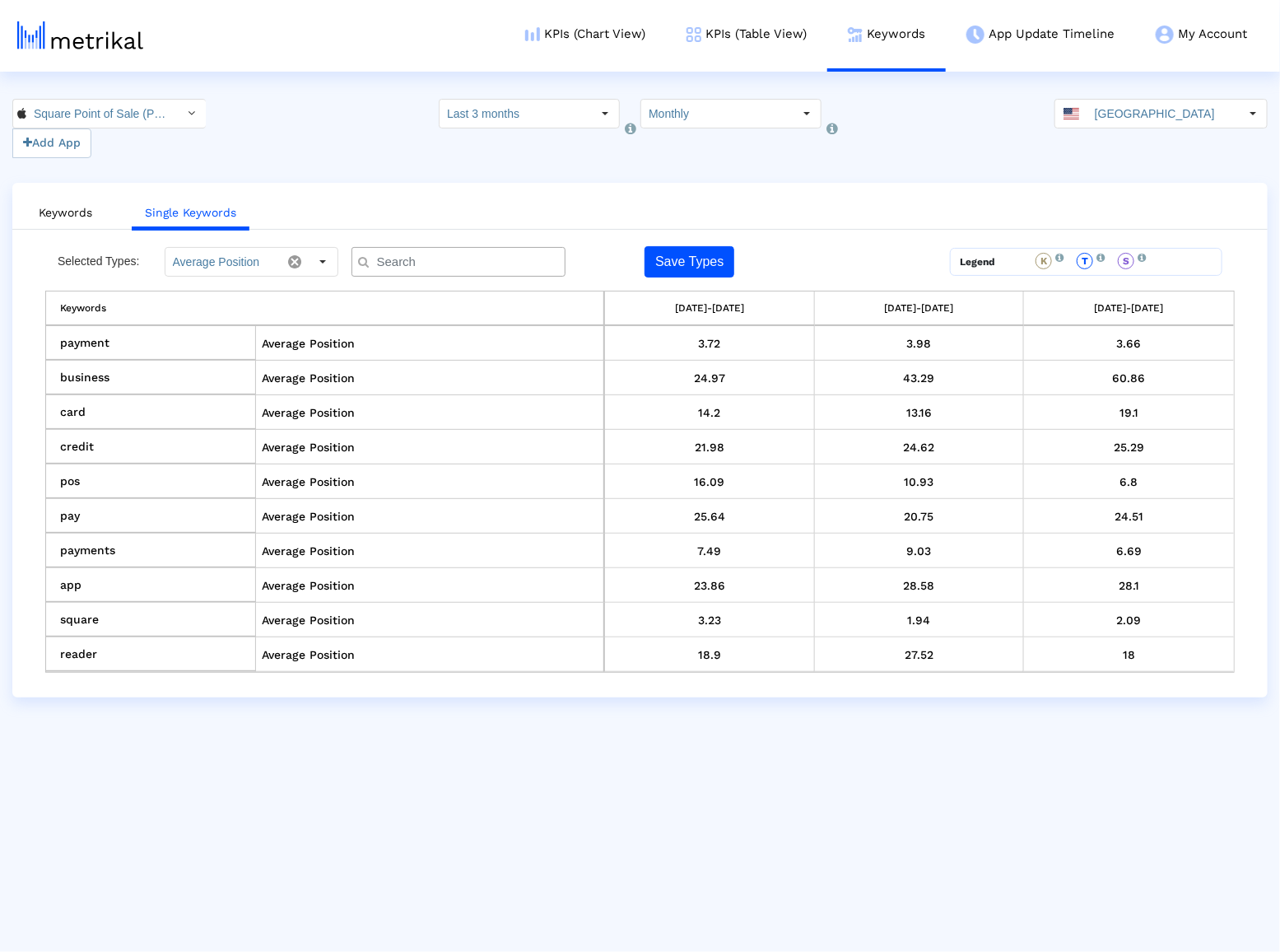
click at [786, 270] on div "Save Types" at bounding box center [785, 262] width 280 height 31
click at [84, 206] on link "Keywords" at bounding box center [65, 213] width 80 height 31
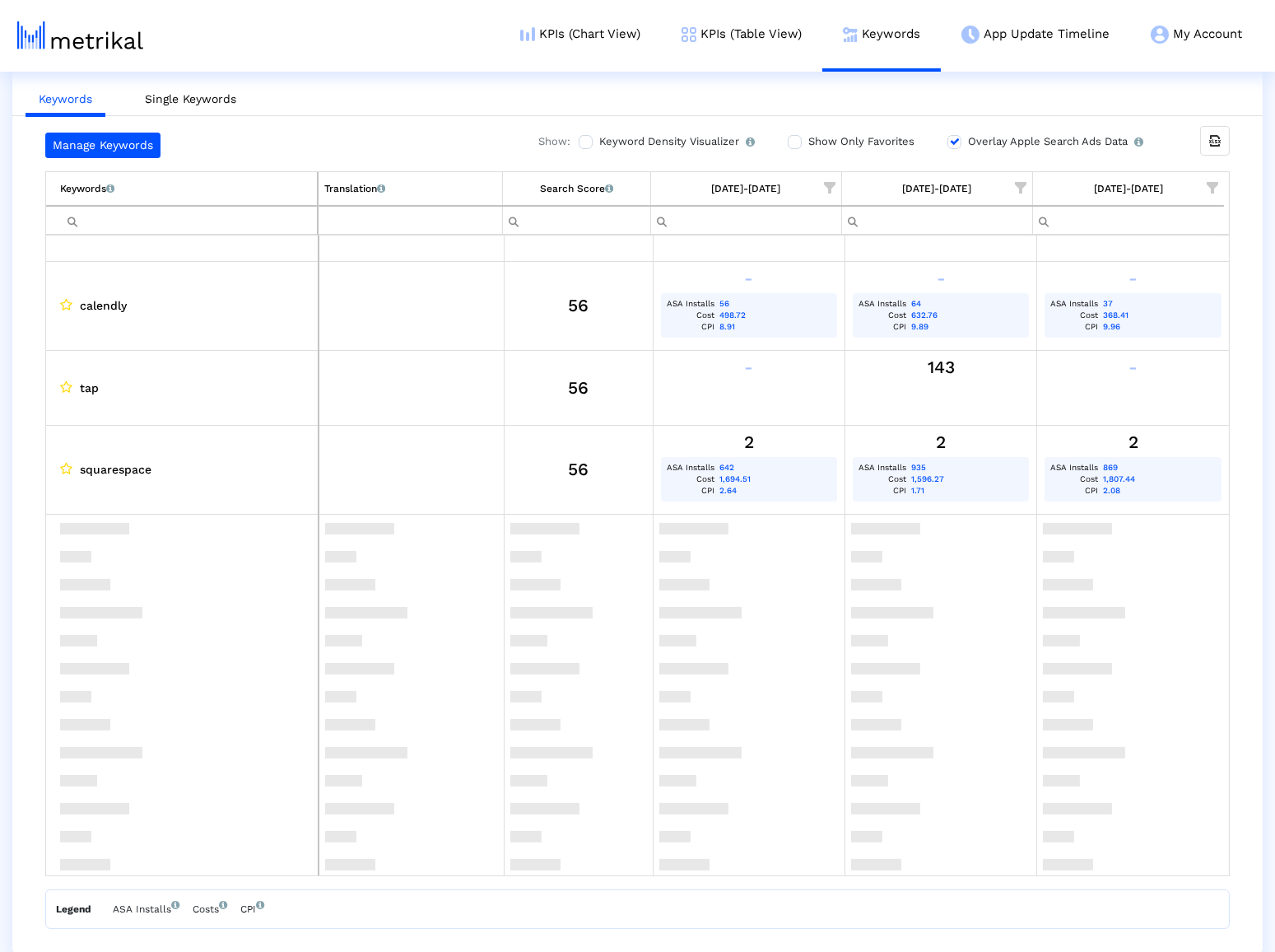
scroll to position [1846, 0]
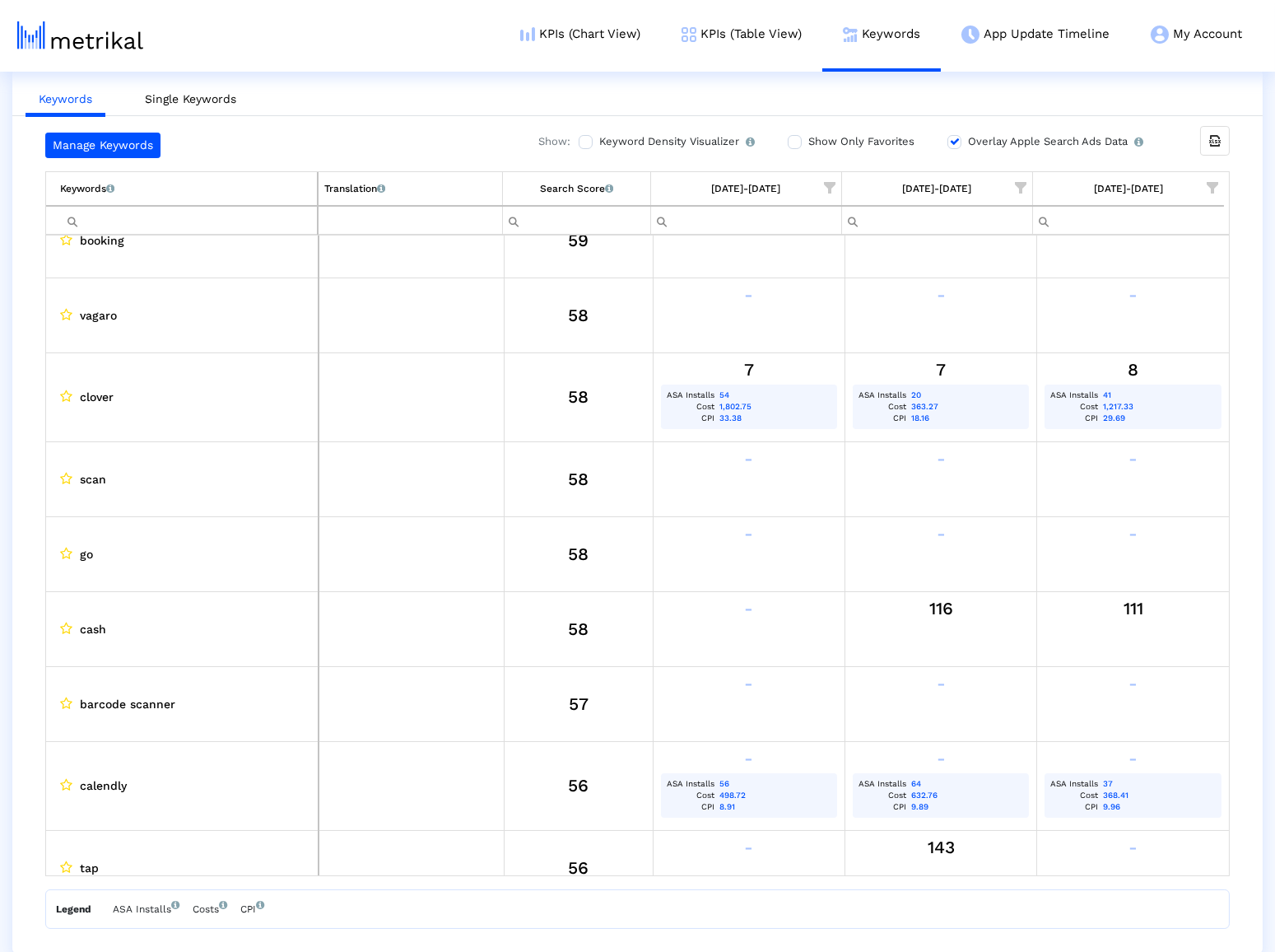
click at [1021, 182] on span "Show filter options for column '08/01/25-08/31/25'" at bounding box center [1021, 188] width 12 height 12
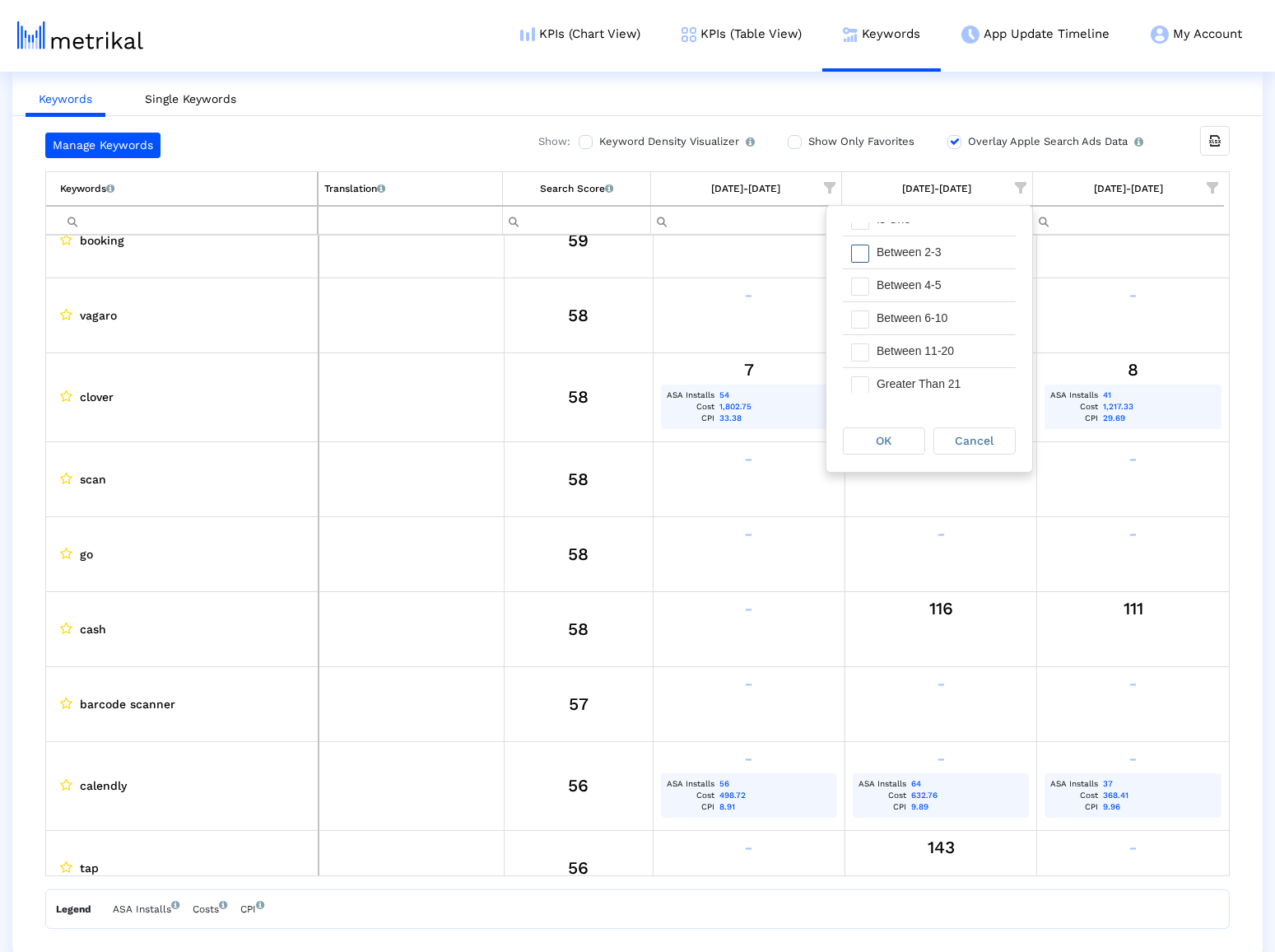
scroll to position [92, 0]
click at [908, 367] on div "Greater Than 21" at bounding box center [942, 378] width 147 height 32
click at [885, 443] on span "OK" at bounding box center [884, 441] width 15 height 14
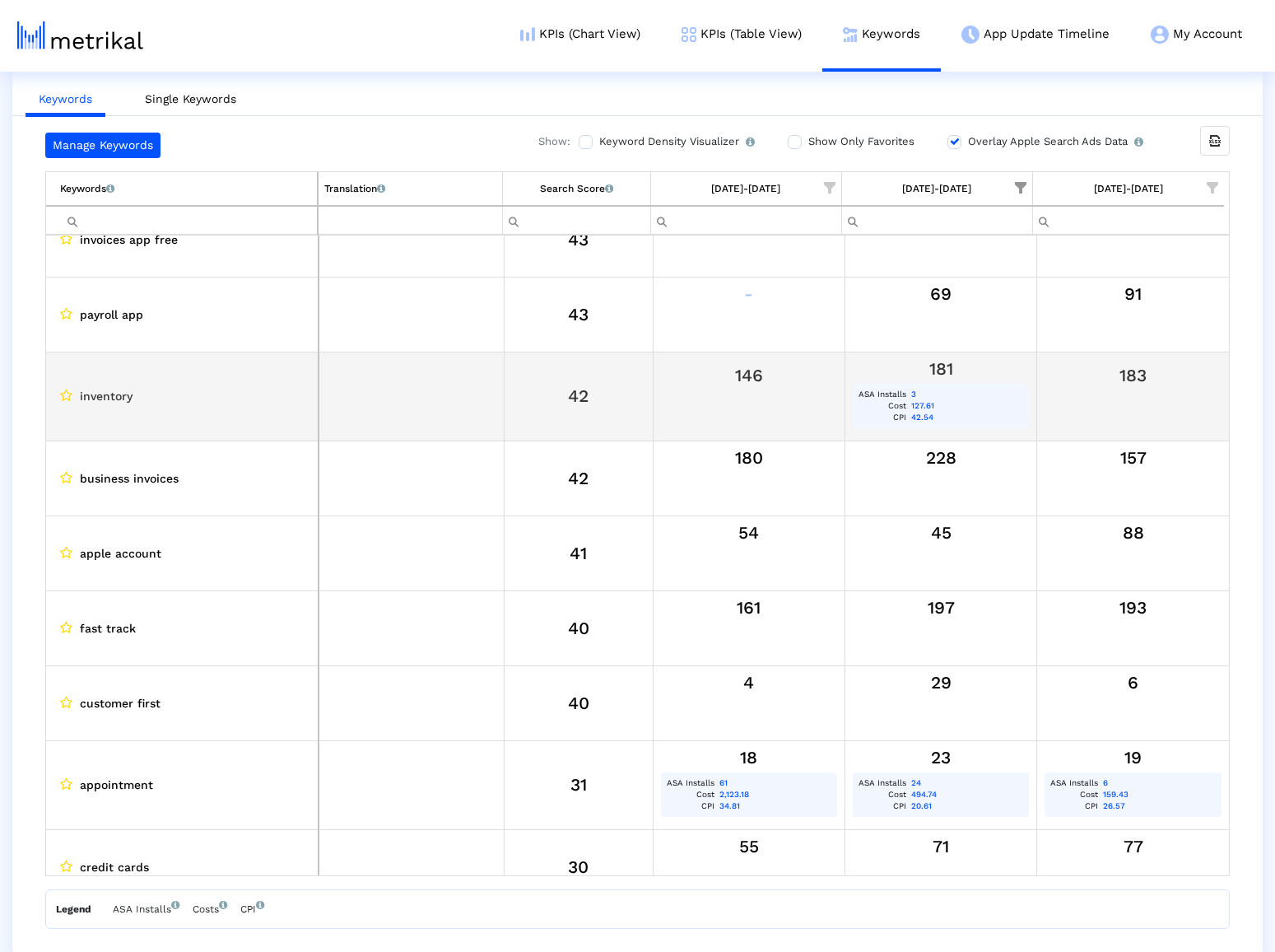
scroll to position [1846, 0]
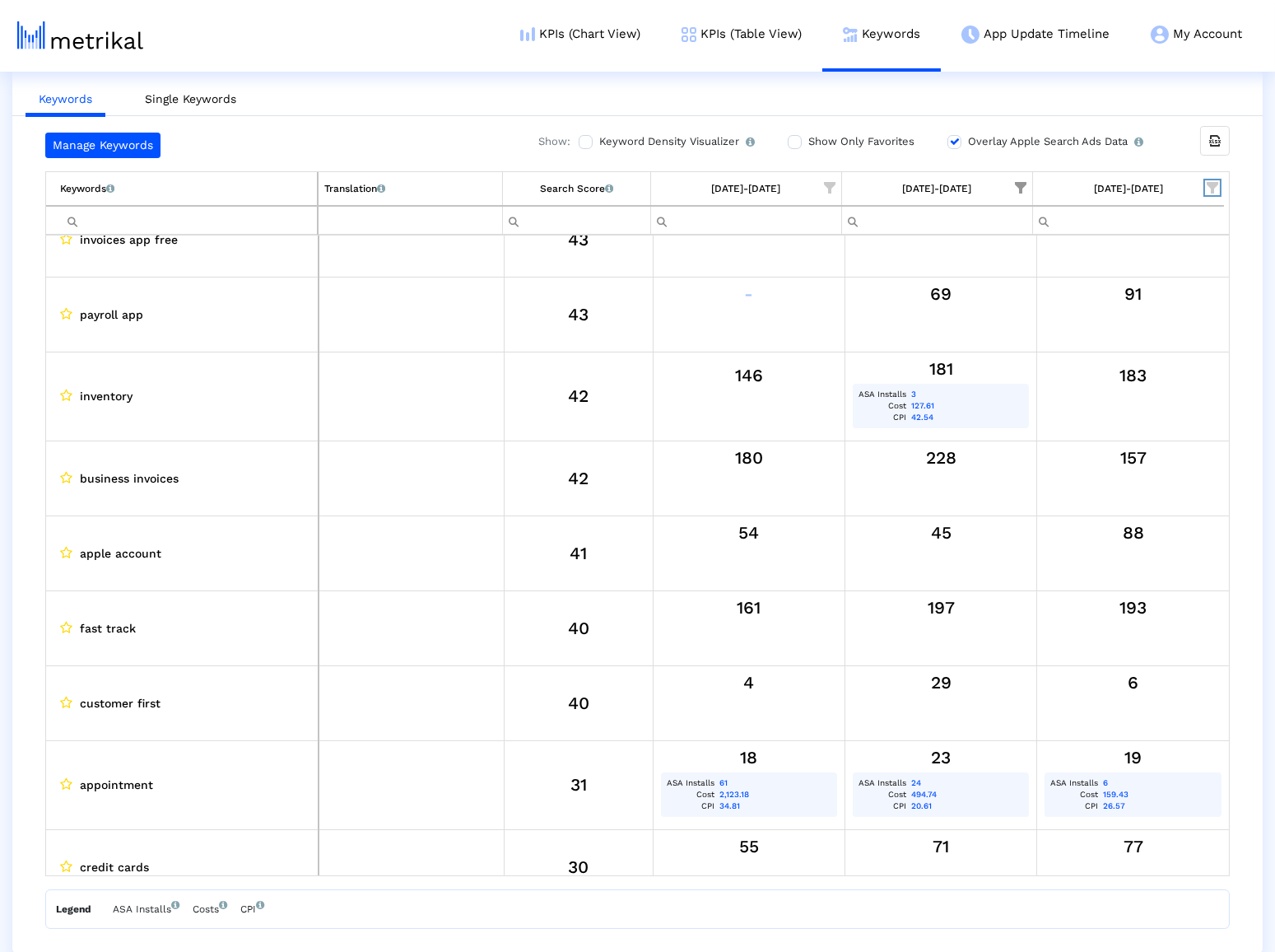
click at [1213, 186] on span "Show filter options for column '09/01/25-09/30/25'" at bounding box center [1213, 188] width 12 height 12
click at [1083, 306] on div "Is One" at bounding box center [1133, 304] width 147 height 32
click at [1077, 334] on div "Between 2-3" at bounding box center [1133, 337] width 147 height 32
click at [1073, 367] on div "Between 4-5" at bounding box center [1133, 370] width 147 height 32
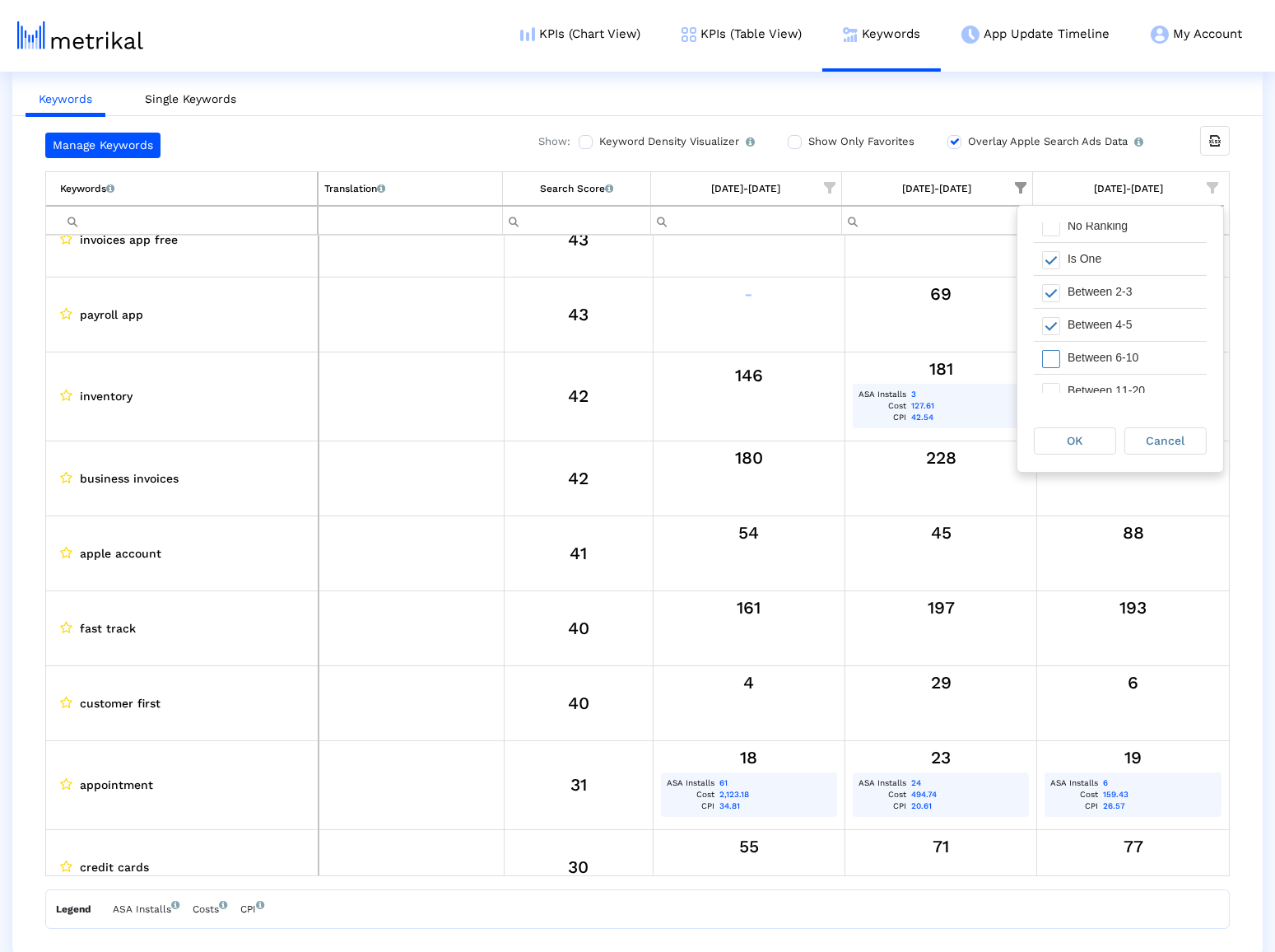
click at [1074, 363] on div "Between 6-10" at bounding box center [1133, 357] width 147 height 32
click at [1074, 383] on div "Between 11-20" at bounding box center [1133, 390] width 147 height 32
click at [1153, 432] on div "Cancel" at bounding box center [1165, 441] width 80 height 25
click at [1212, 189] on span "Show filter options for column '09/01/25-09/30/25'" at bounding box center [1213, 188] width 12 height 12
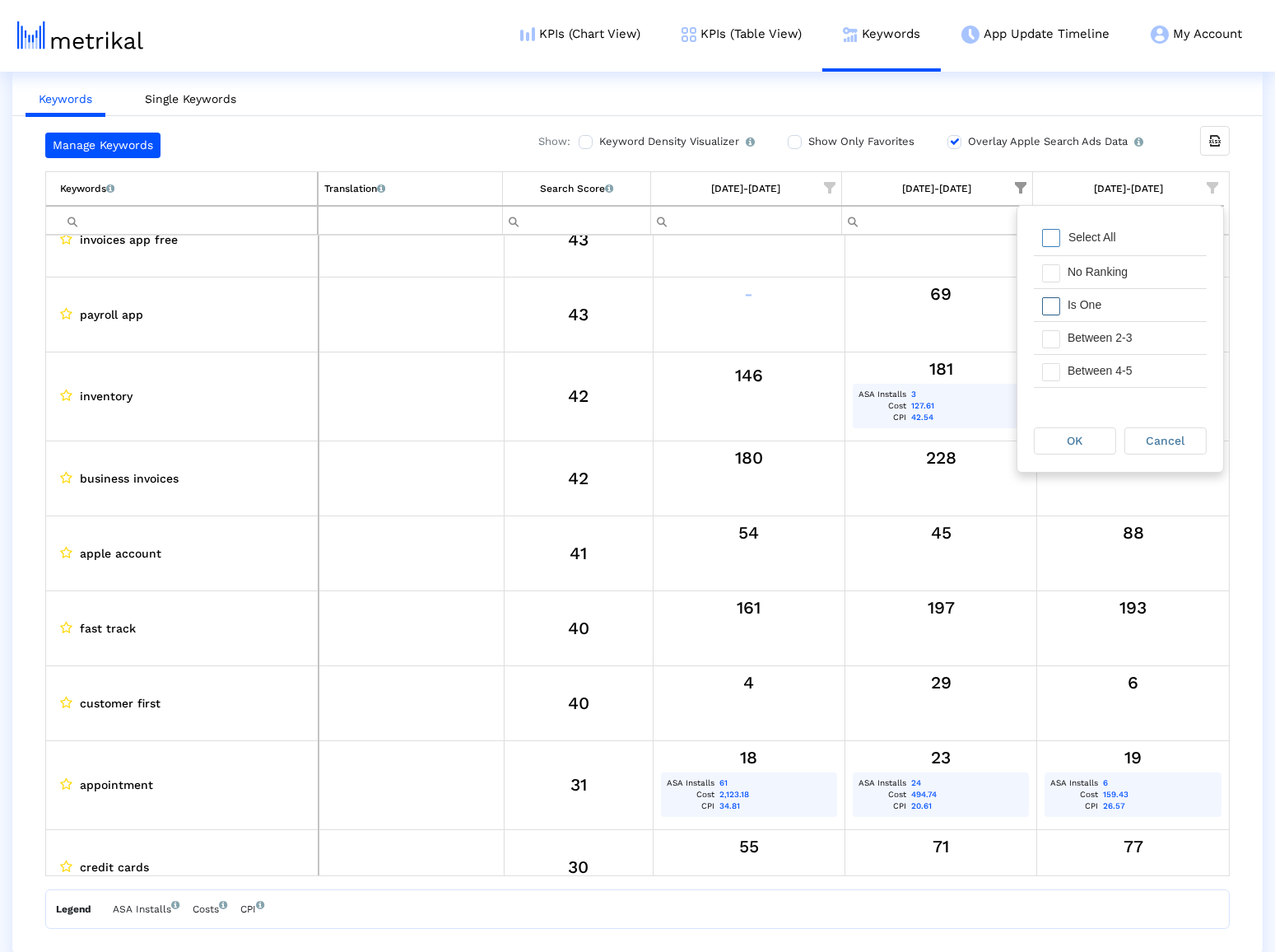
click at [1074, 310] on div "Is One" at bounding box center [1133, 304] width 147 height 32
click at [1076, 347] on div "Between 2-3" at bounding box center [1133, 337] width 147 height 32
click at [1080, 365] on div "Between 4-5" at bounding box center [1133, 370] width 147 height 32
click at [1082, 325] on div "Between 6-10" at bounding box center [1133, 315] width 147 height 32
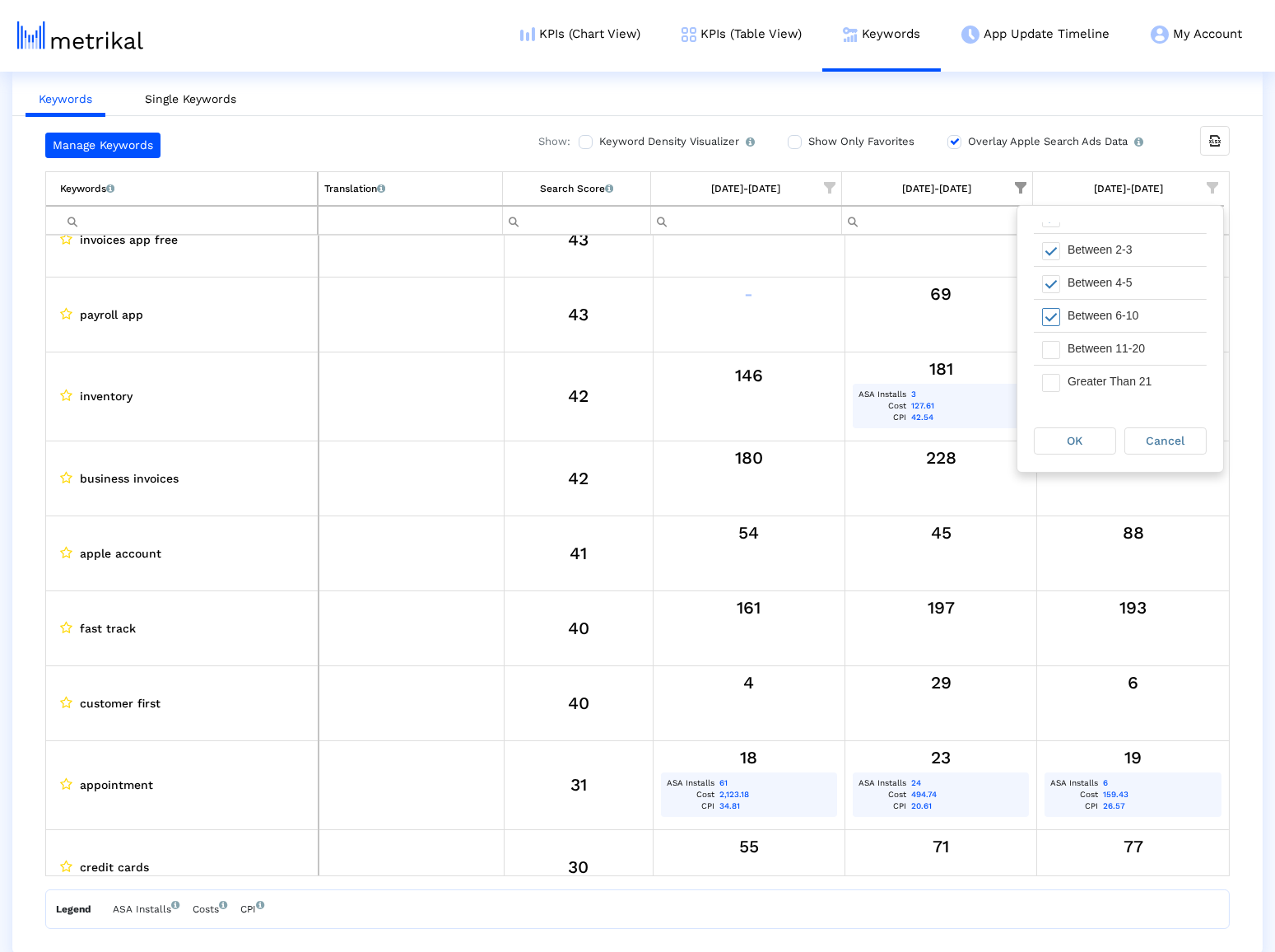
click at [1079, 346] on div "Between 11-20" at bounding box center [1133, 348] width 147 height 32
click at [1066, 430] on div "OK" at bounding box center [1075, 441] width 80 height 25
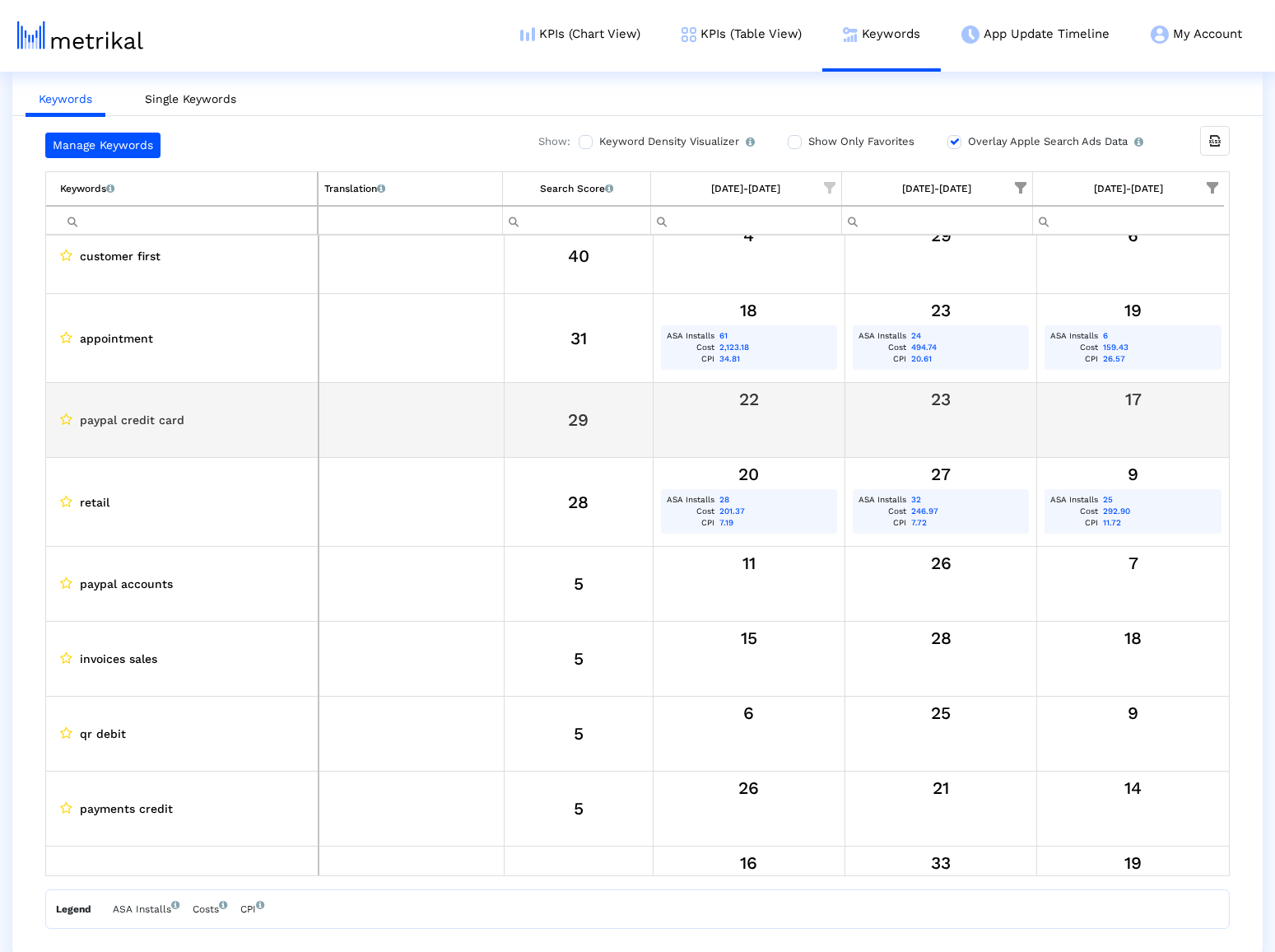
scroll to position [0, 0]
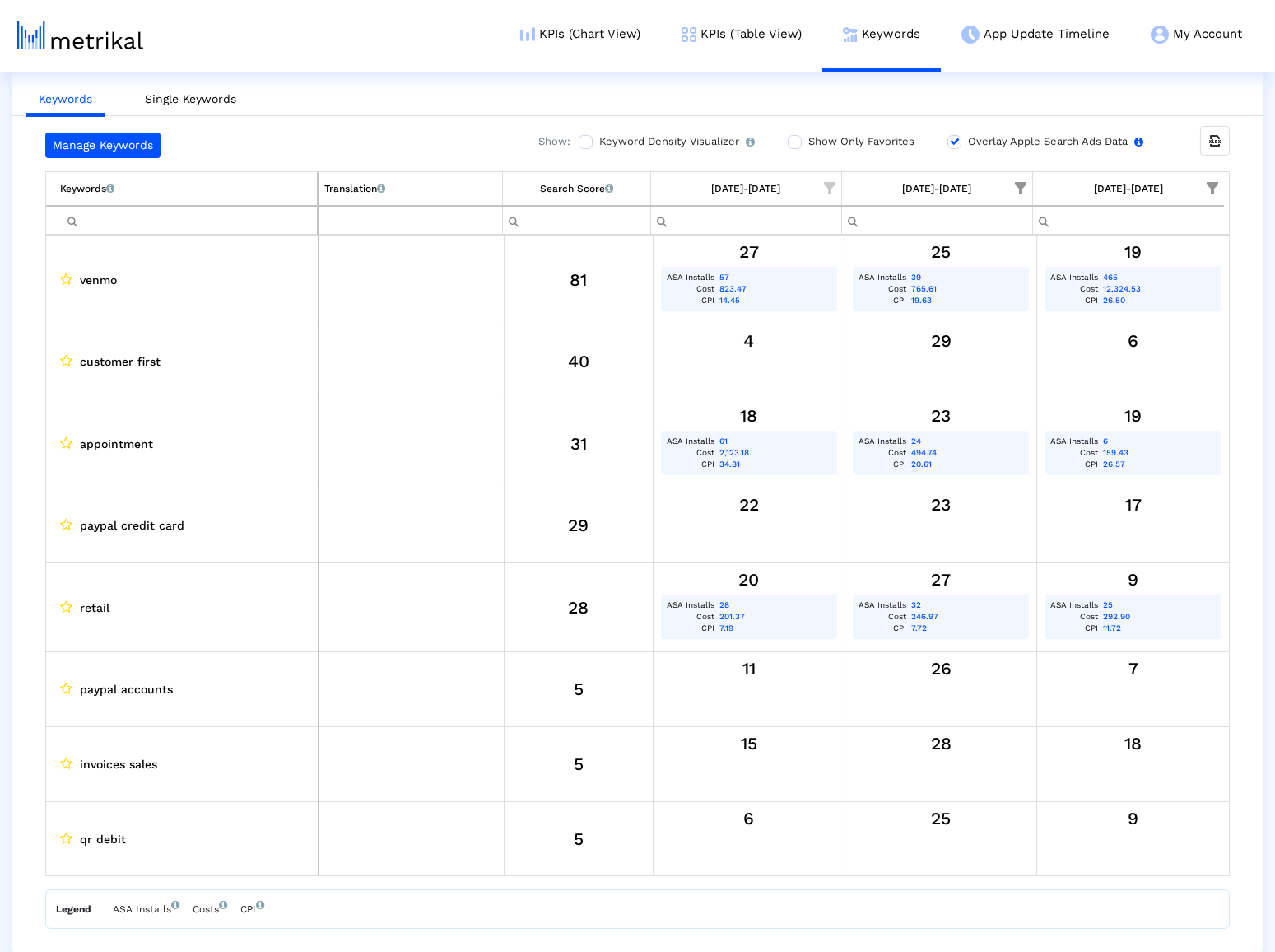
click at [952, 140] on input "Overlay Apple Search Ads Data Turn this on to view Apple Search Ads metrics (in…" at bounding box center [952, 141] width 11 height 11
checkbox input "false"
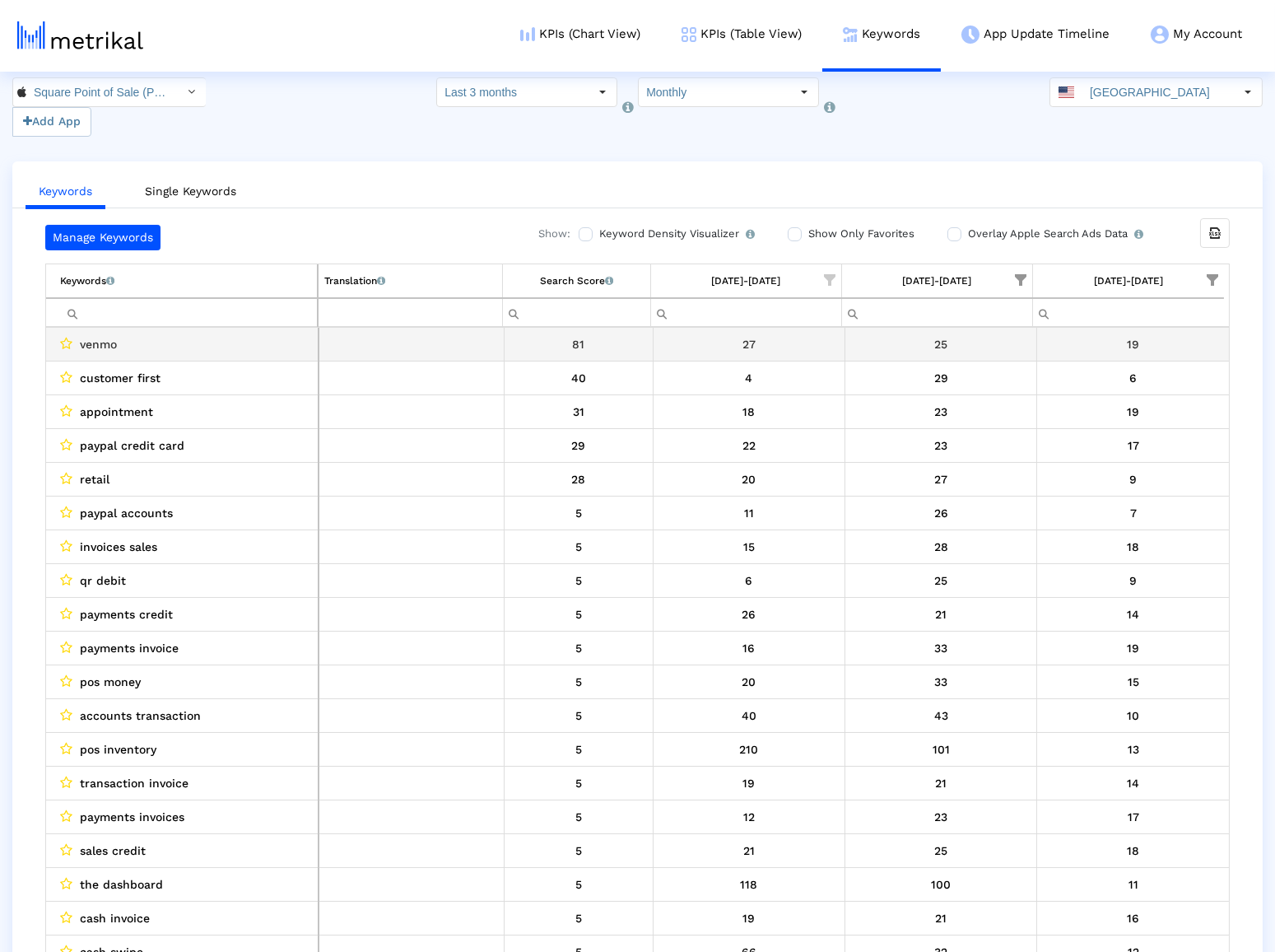
scroll to position [3, 0]
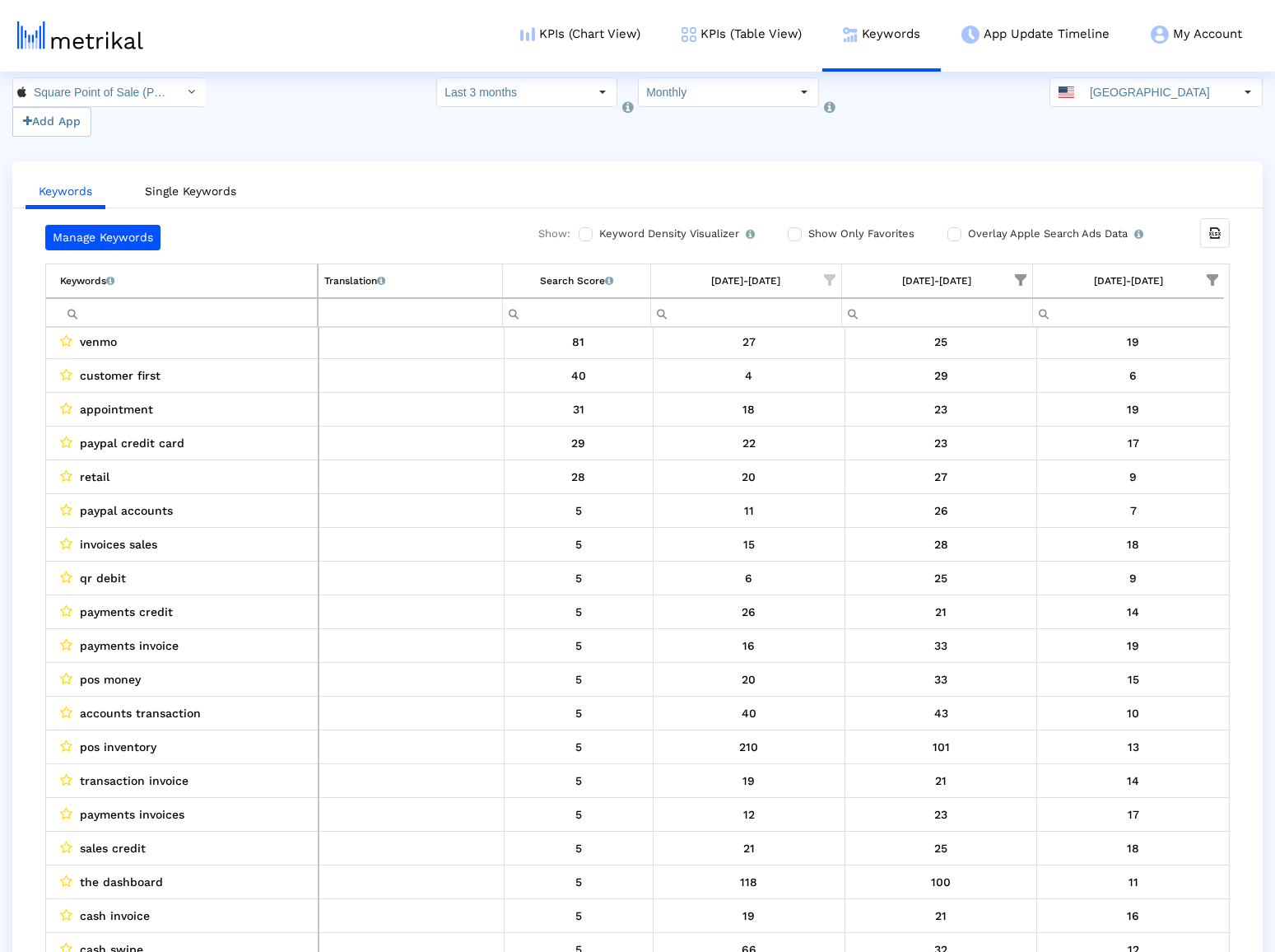
click at [1141, 273] on div "[DATE]-[DATE]" at bounding box center [1129, 280] width 70 height 21
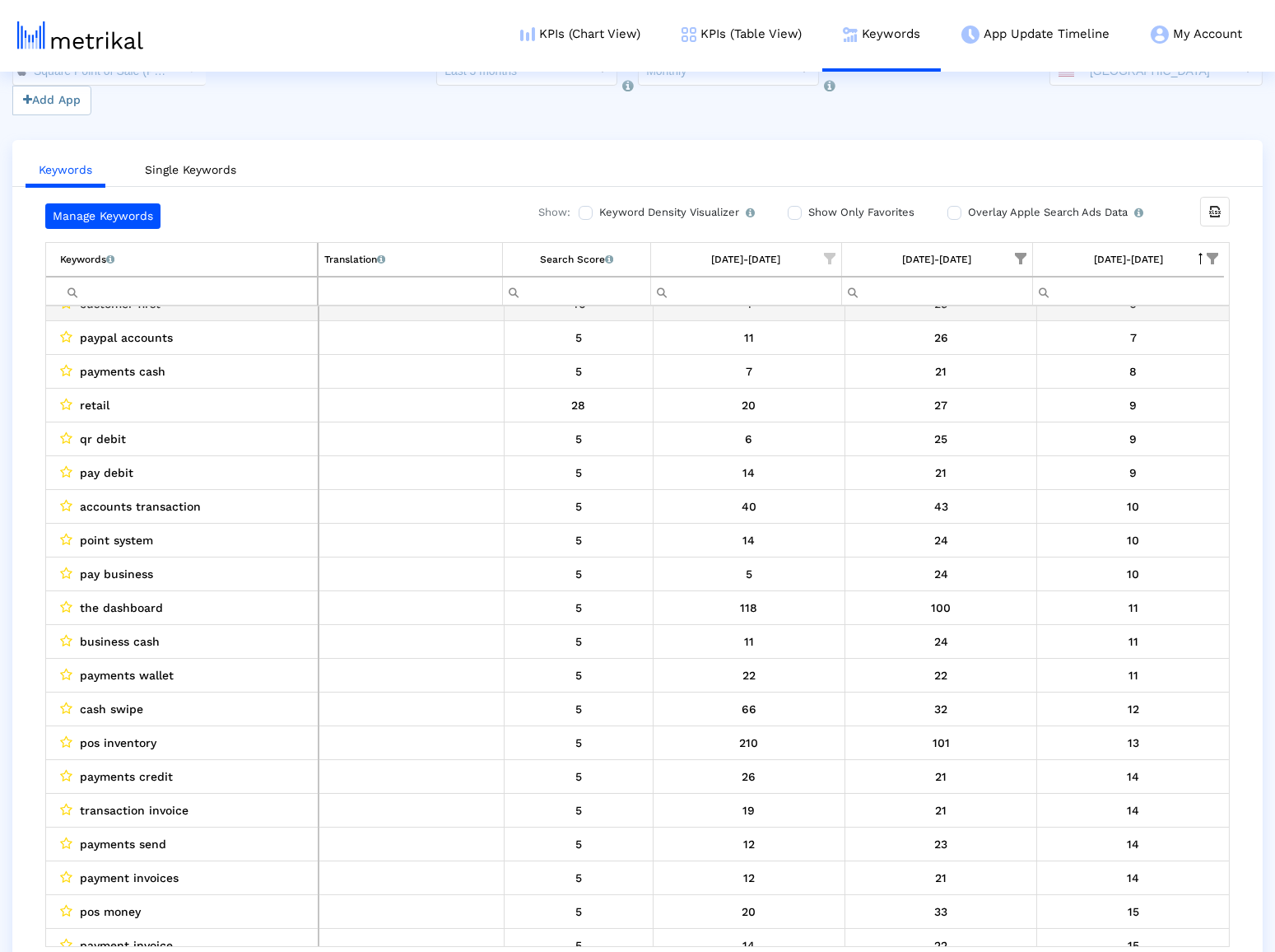
scroll to position [33, 0]
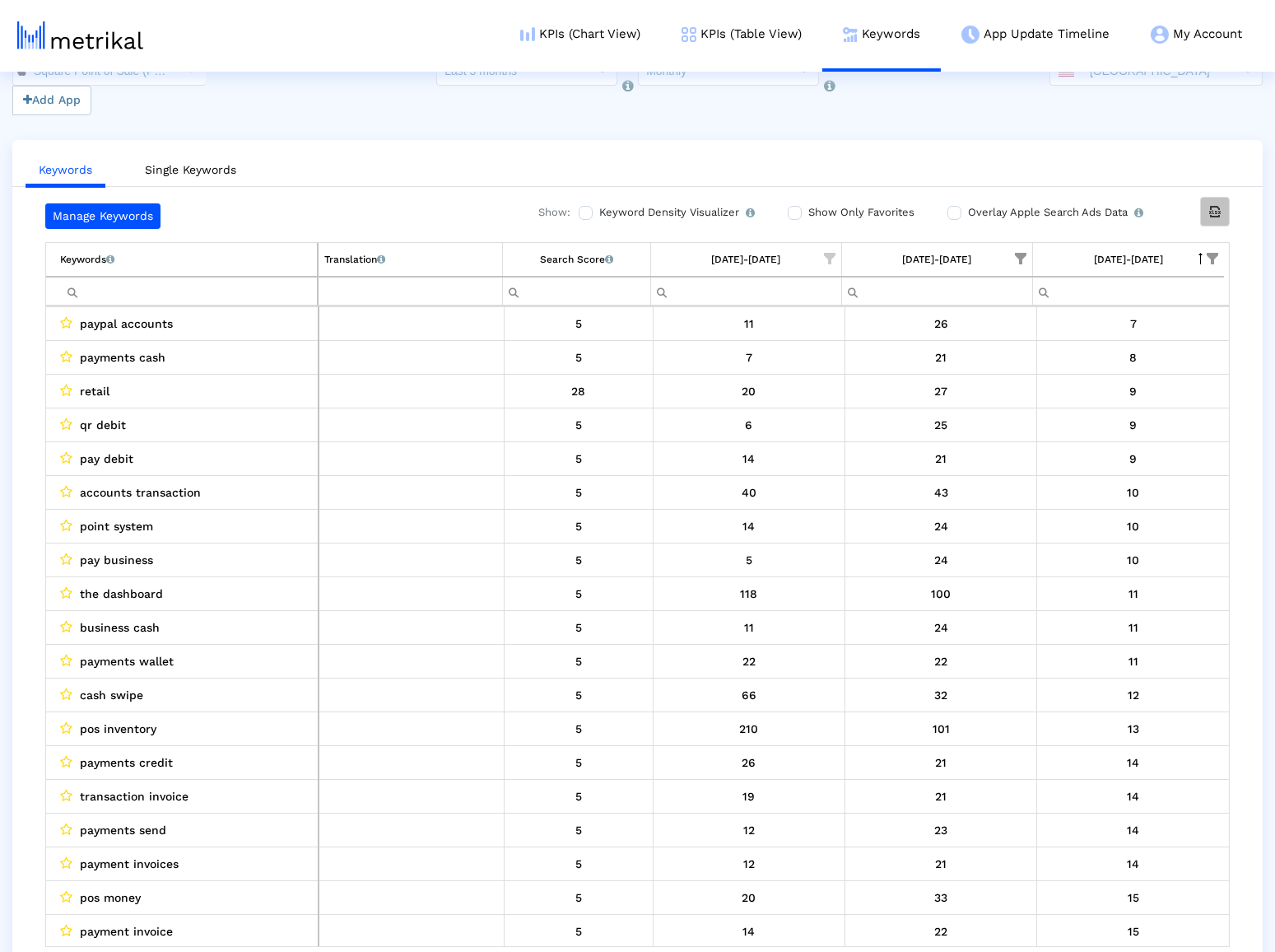
click at [1214, 198] on div "Export all data" at bounding box center [1215, 211] width 28 height 28
